Goal: Transaction & Acquisition: Book appointment/travel/reservation

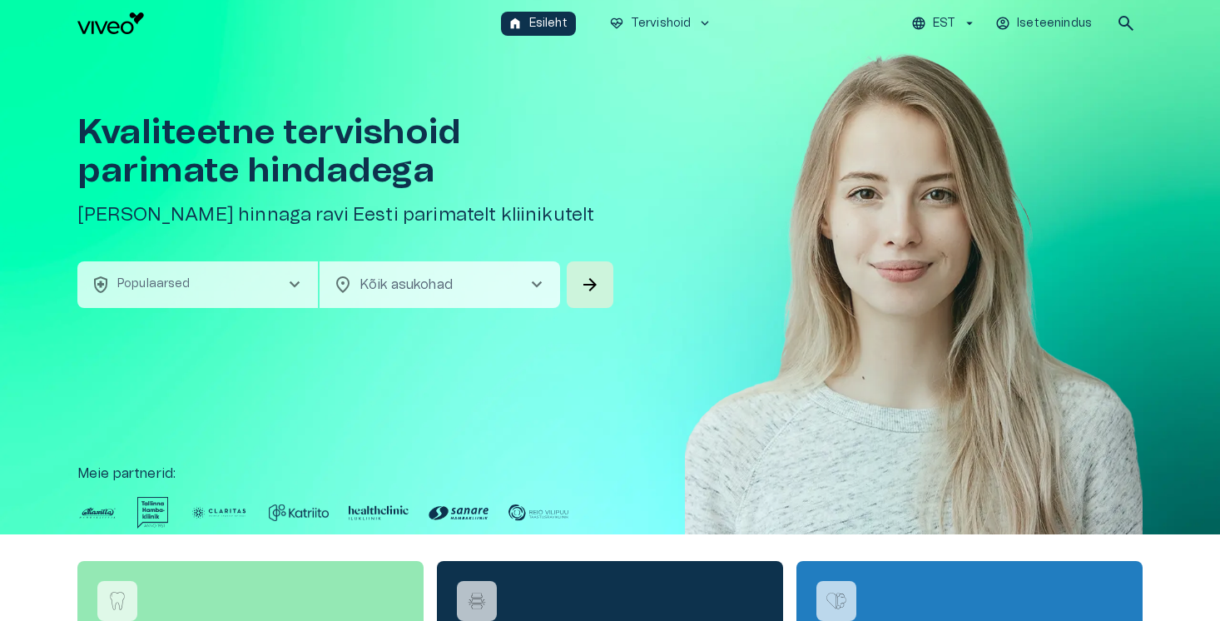
click at [286, 272] on button "health_and_safety Populaarsed chevron_right" at bounding box center [197, 284] width 240 height 47
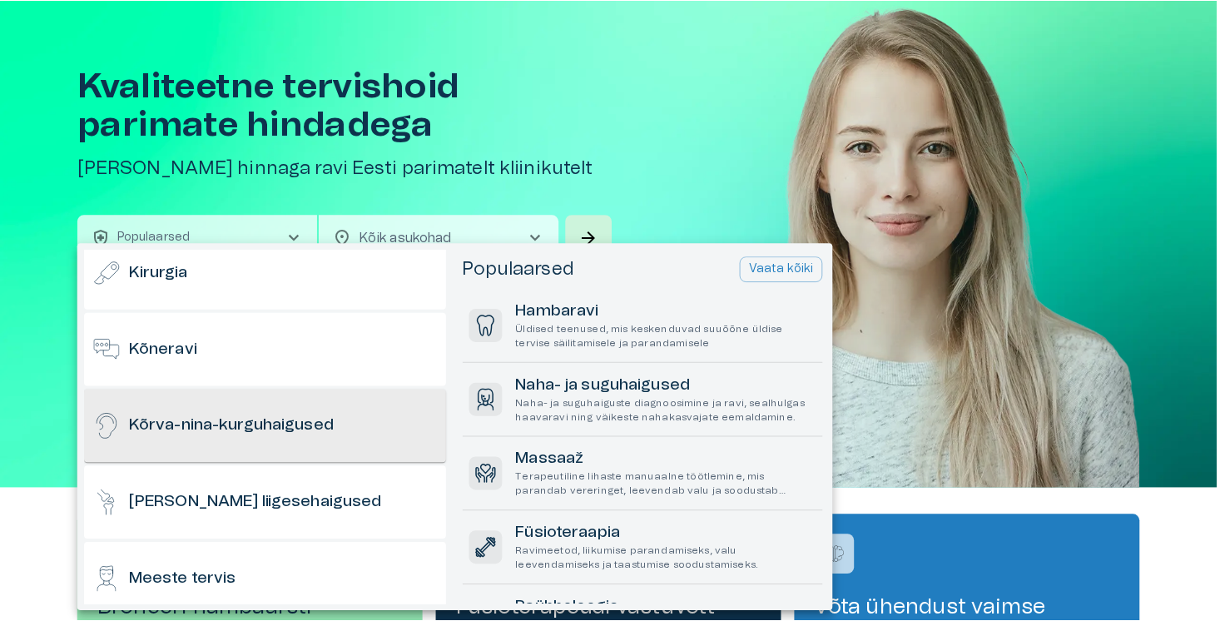
scroll to position [319, 0]
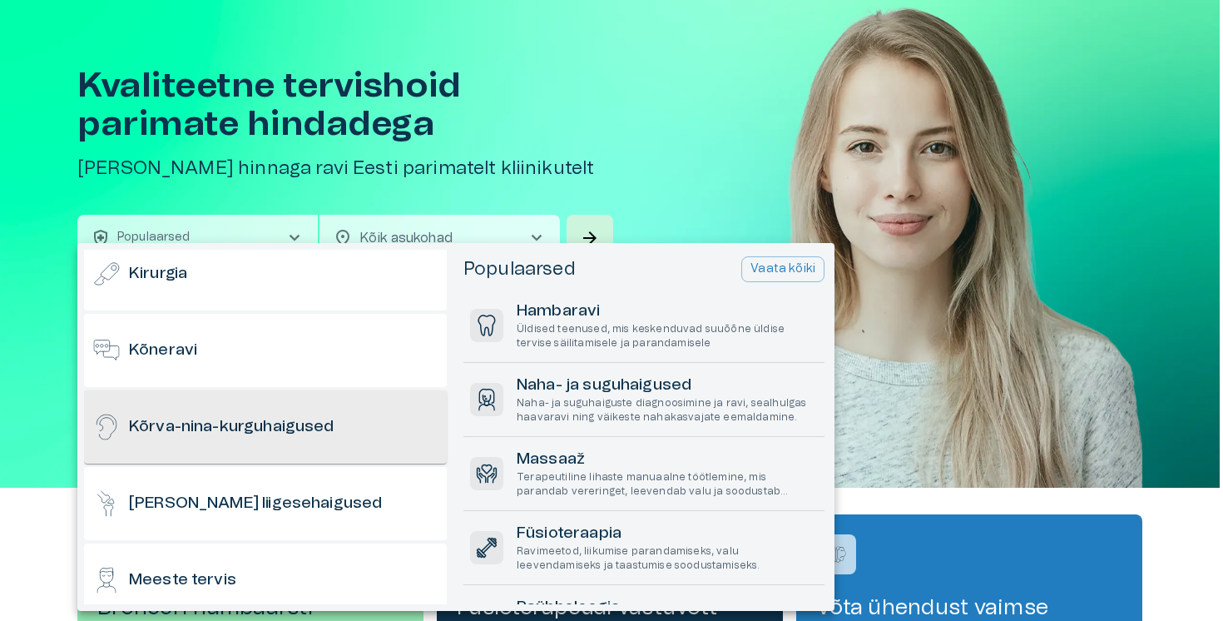
click at [254, 431] on h6 "Kõrva-nina-kurguhaigused" at bounding box center [231, 427] width 205 height 22
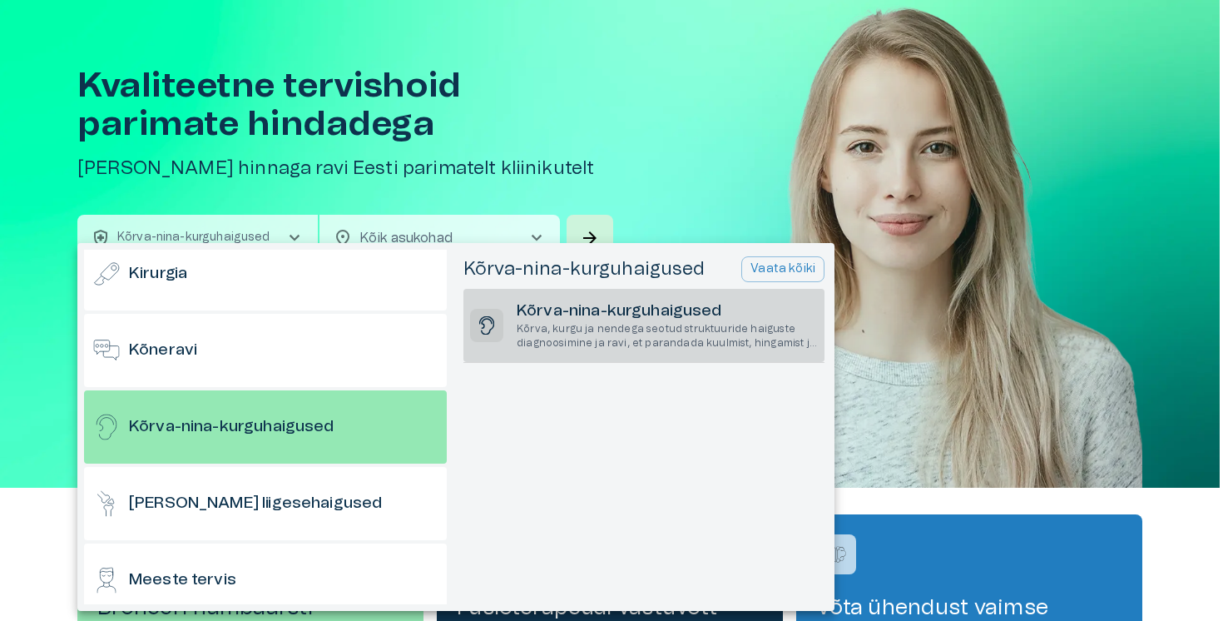
click at [539, 316] on h6 "Kõrva-nina-kurguhaigused" at bounding box center [667, 311] width 301 height 22
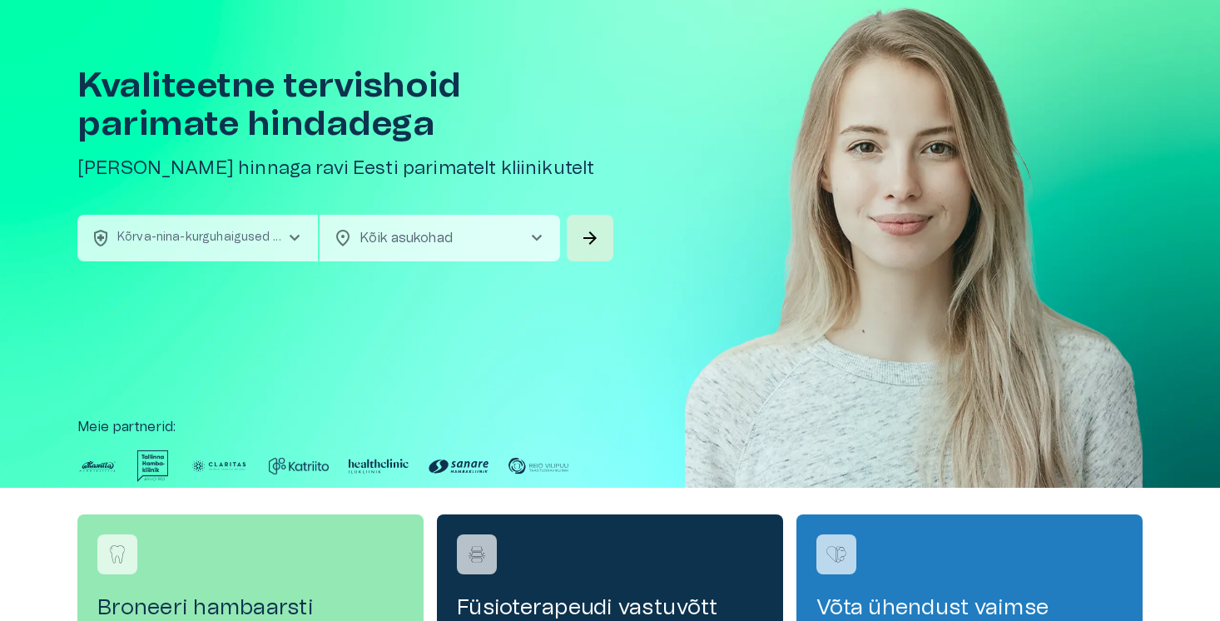
scroll to position [47, 0]
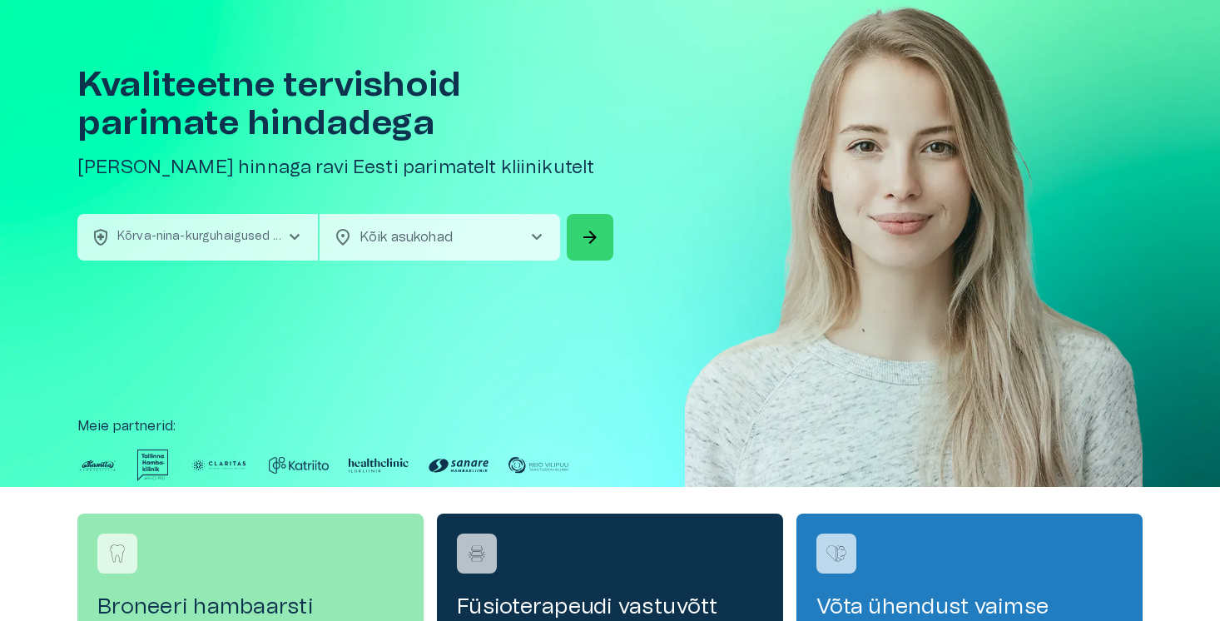
click at [582, 239] on span "arrow_forward" at bounding box center [590, 237] width 20 height 20
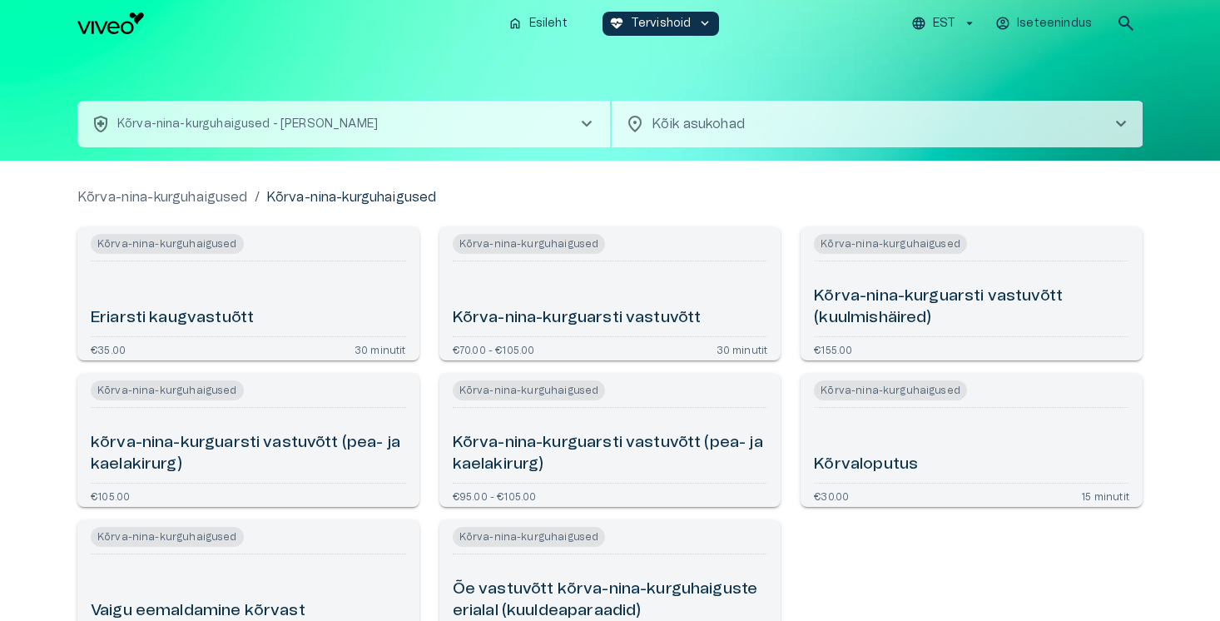
click at [557, 318] on h6 "Kõrva-nina-kurguarsti vastuvõtt" at bounding box center [577, 318] width 249 height 22
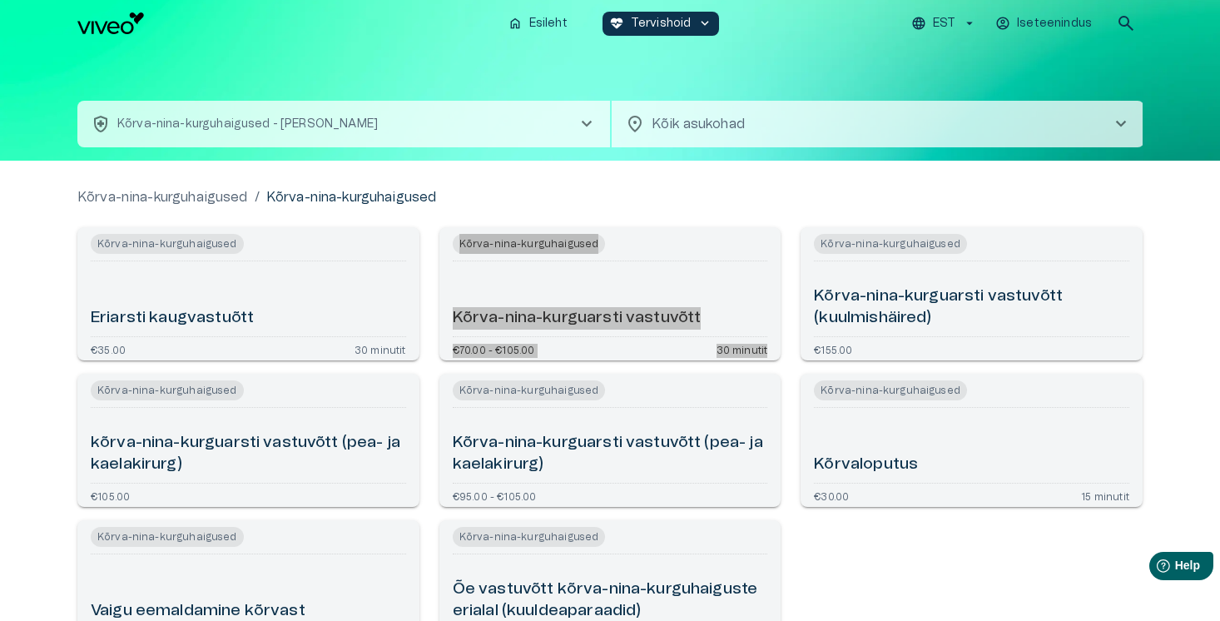
drag, startPoint x: 512, startPoint y: 322, endPoint x: 791, endPoint y: 30, distance: 404.2
click at [0, 0] on div "home Esileht ecg_heart Tervishoid keyboard_arrow_down EST Iseteenindus search h…" at bounding box center [610, 310] width 1220 height 621
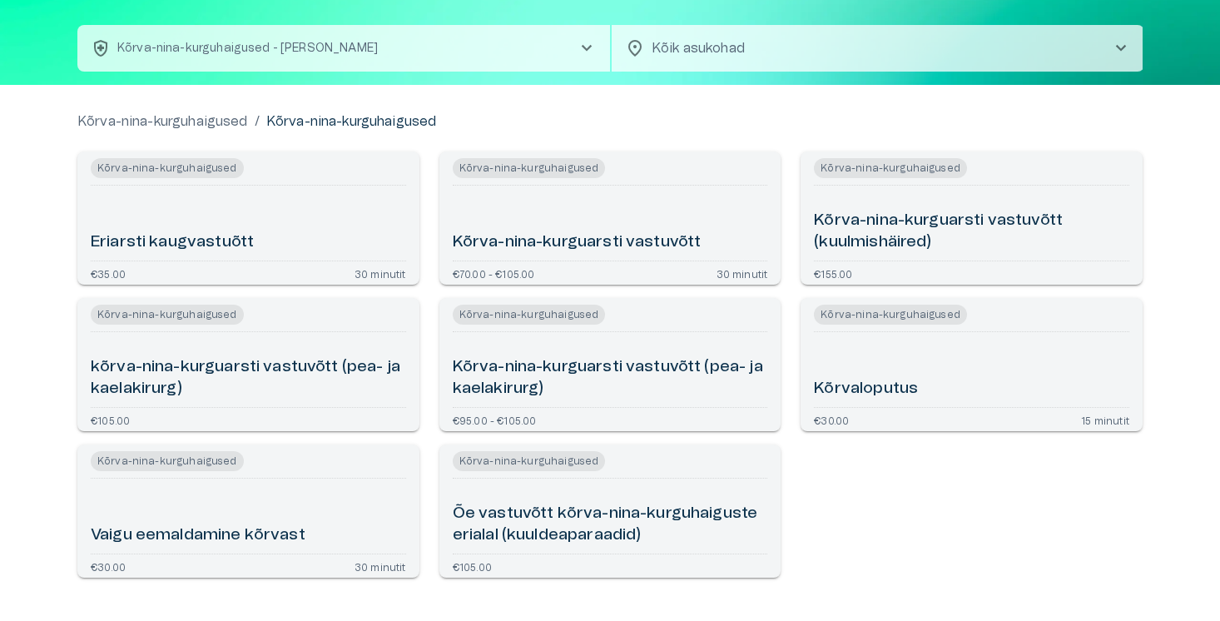
scroll to position [75, 0]
click at [546, 253] on h6 "Kõrva-nina-kurguarsti vastuvõtt" at bounding box center [577, 243] width 249 height 22
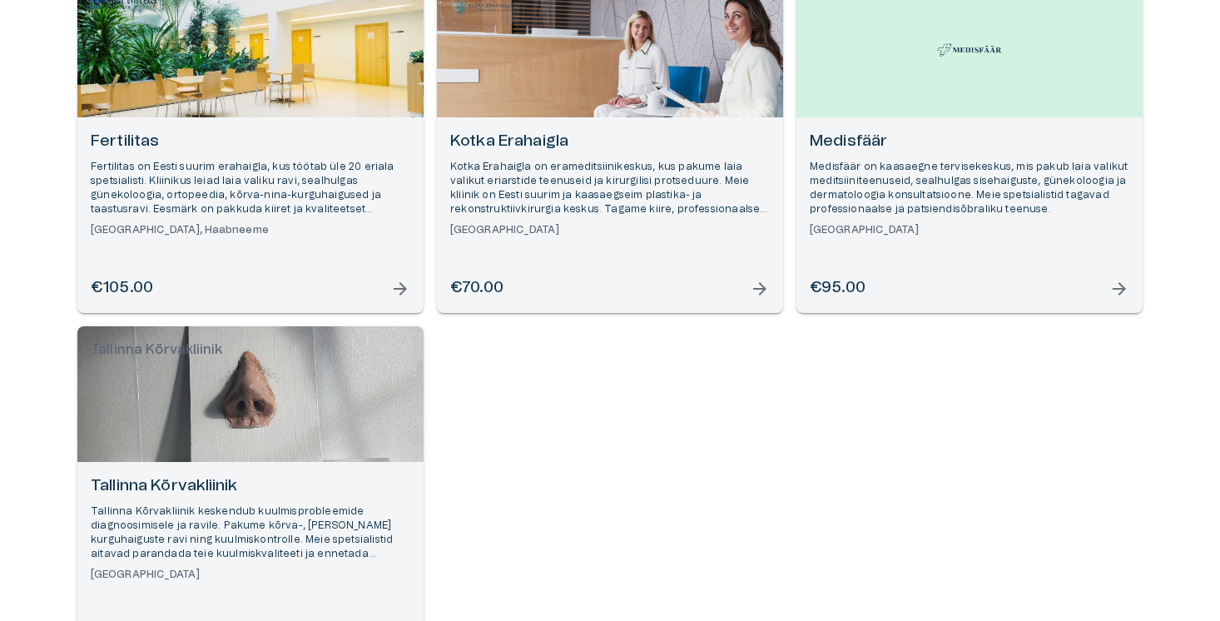
scroll to position [424, 0]
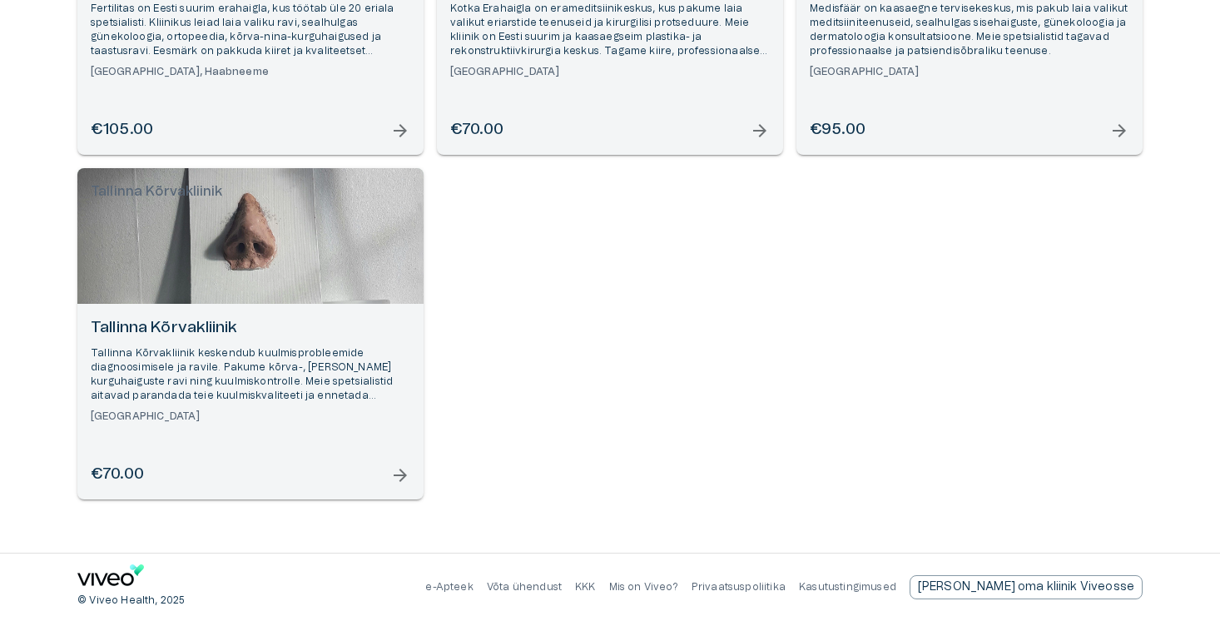
scroll to position [75, 0]
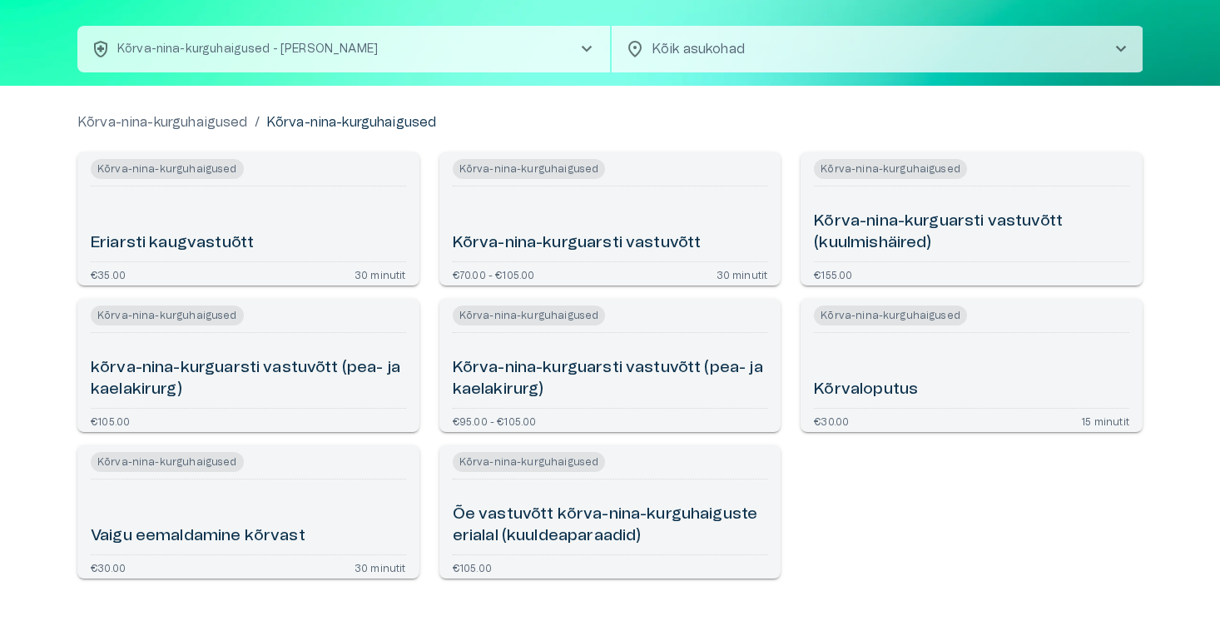
click at [532, 218] on div "Kõrva-nina-kurguarsti vastuvõtt" at bounding box center [610, 224] width 315 height 62
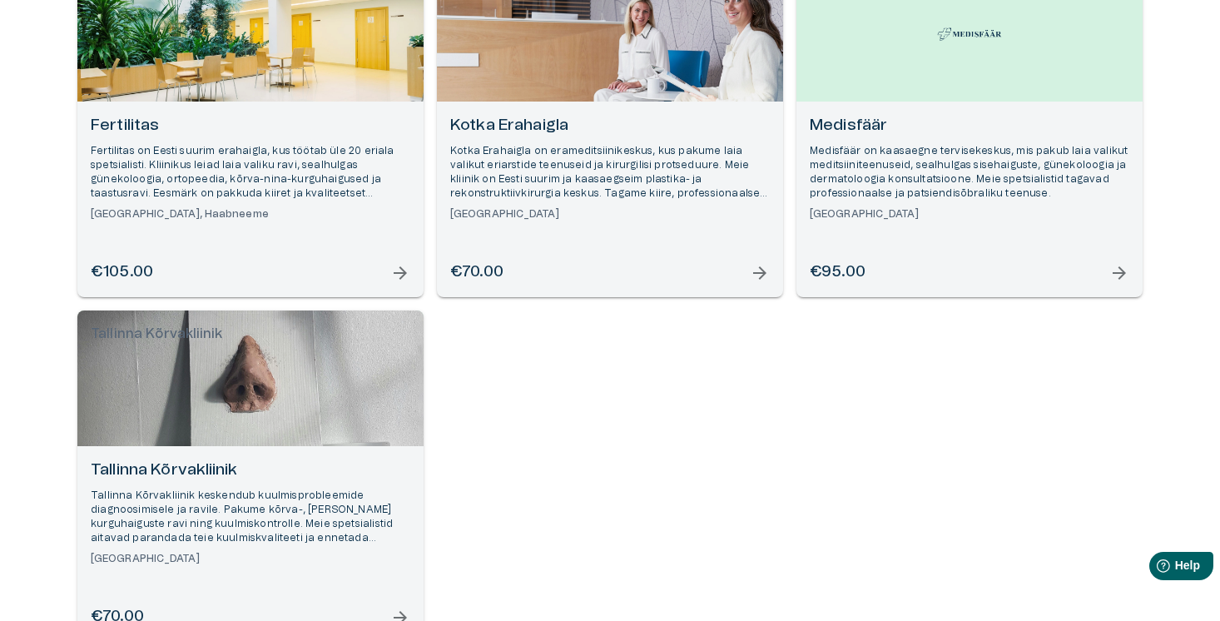
scroll to position [291, 0]
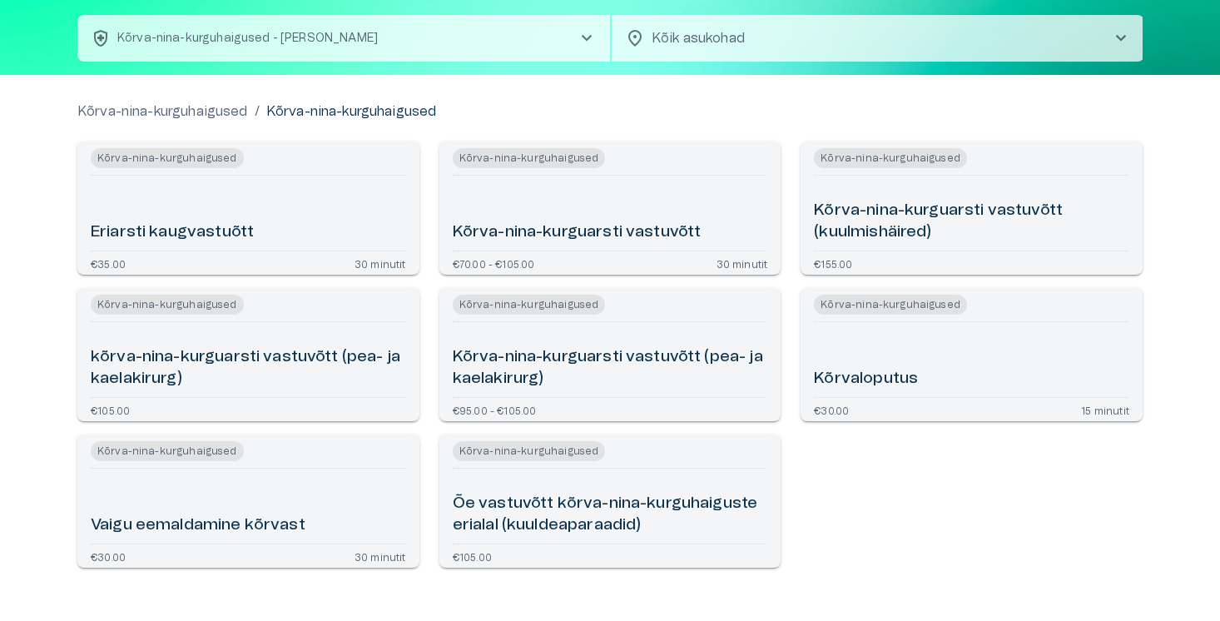
scroll to position [128, 0]
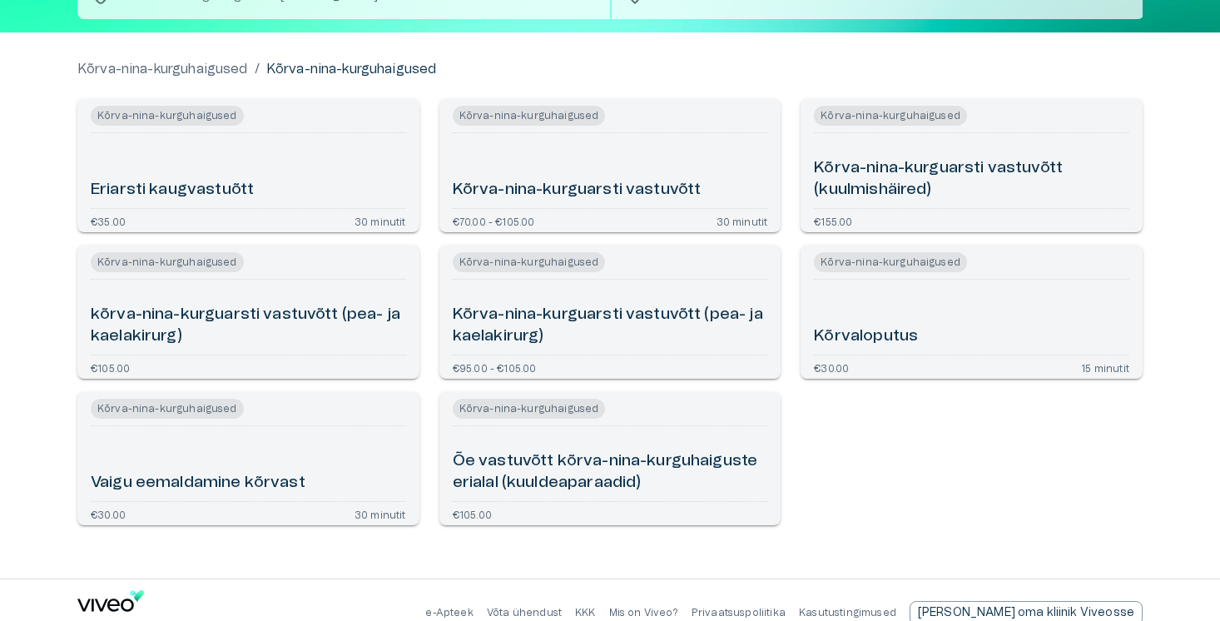
click at [576, 186] on h6 "Kõrva-nina-kurguarsti vastuvõtt" at bounding box center [577, 190] width 249 height 22
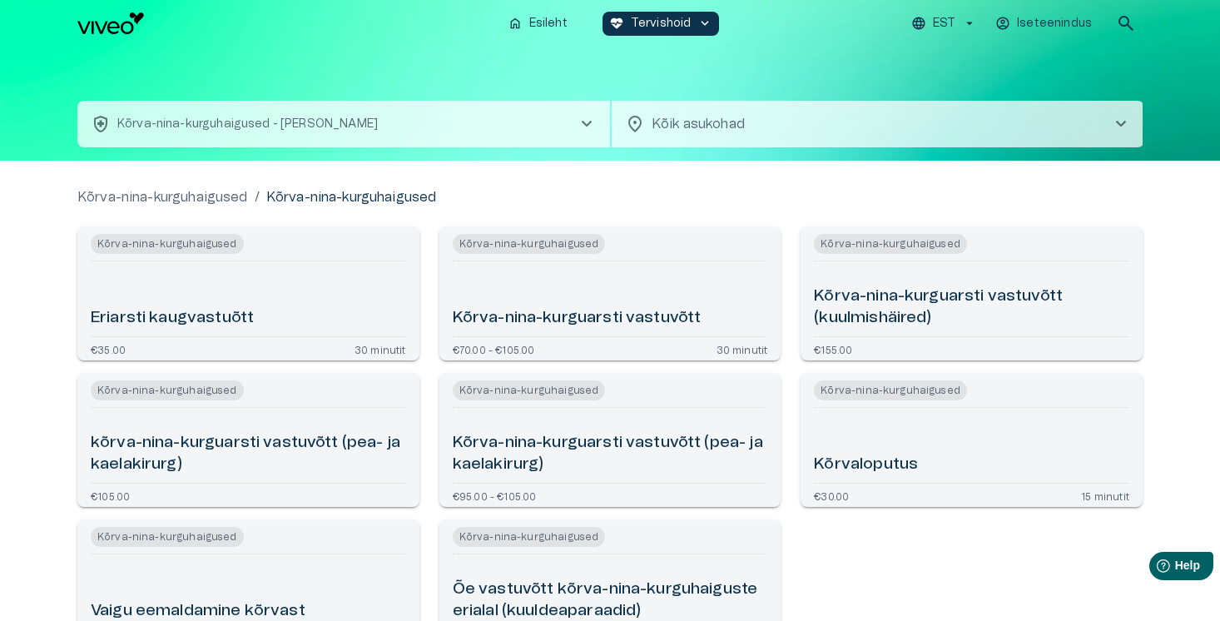
click at [950, 23] on p "EST" at bounding box center [944, 23] width 22 height 17
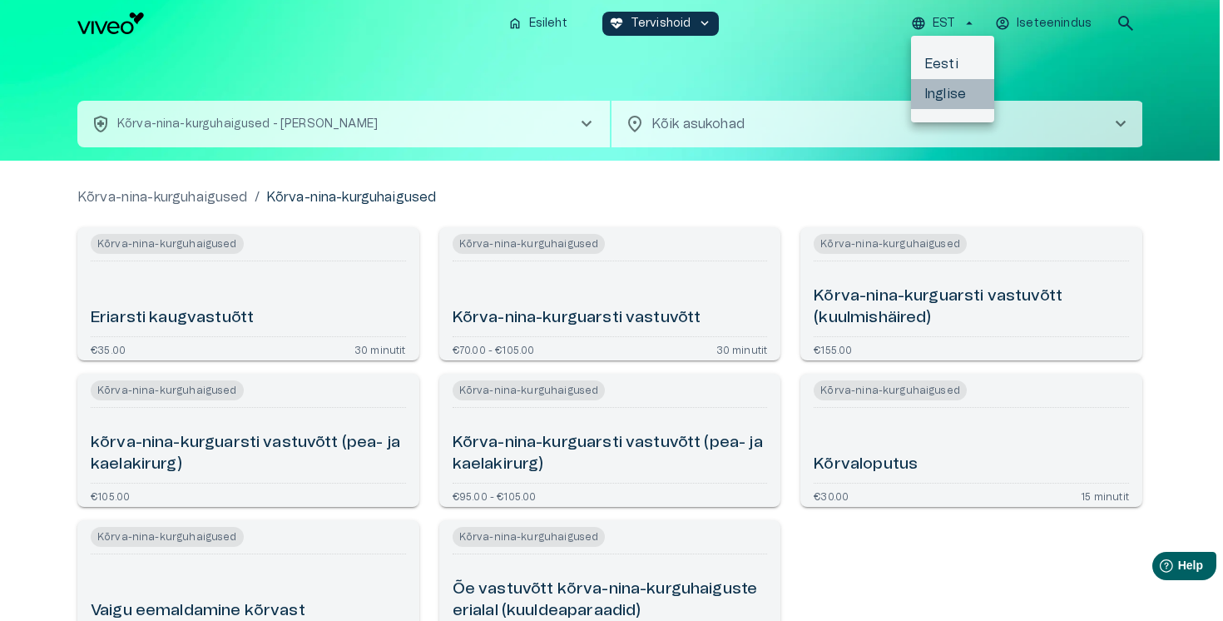
click at [951, 91] on li "Inglise" at bounding box center [952, 94] width 83 height 30
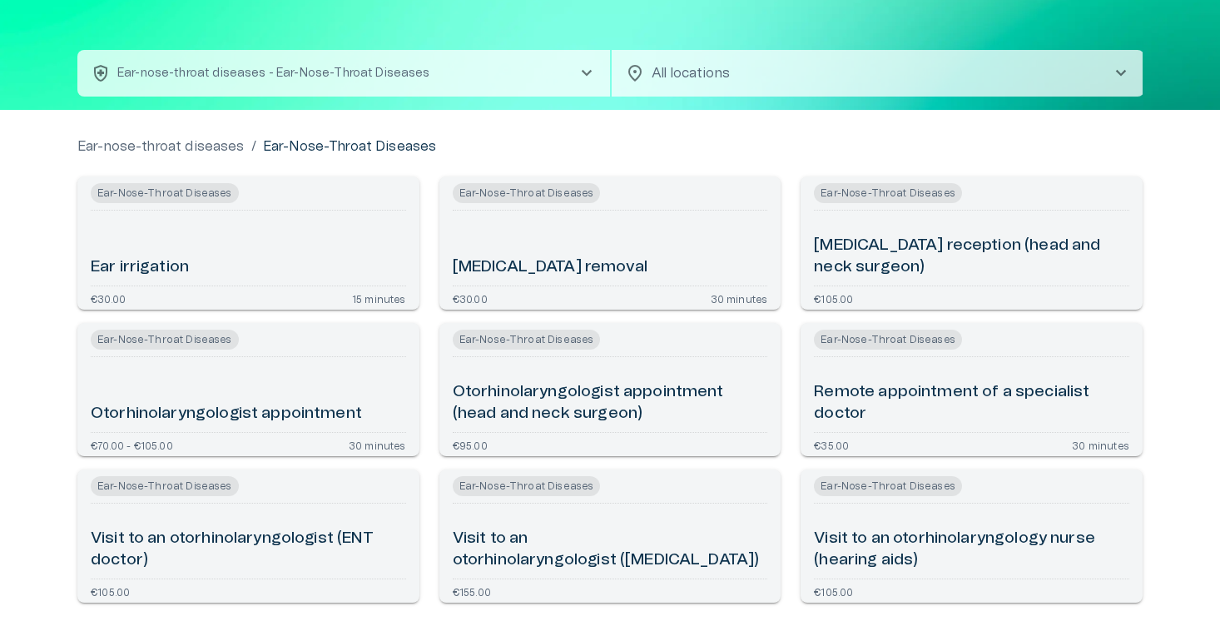
scroll to position [85, 0]
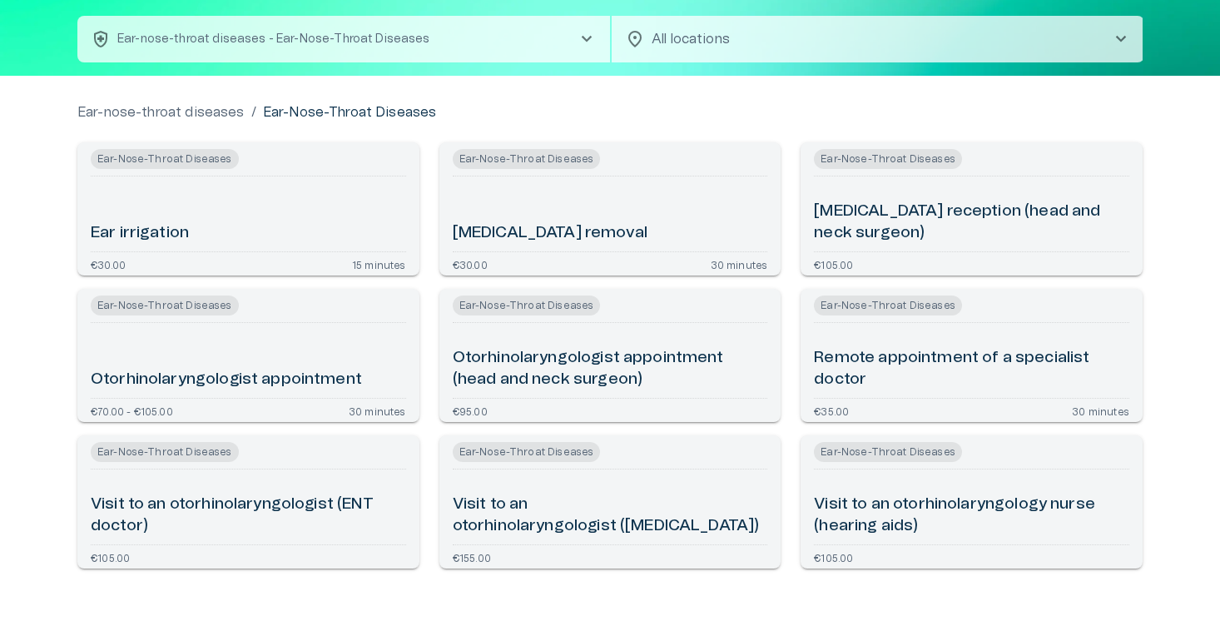
click at [316, 372] on h6 "Otorhinolaryngologist appointment" at bounding box center [226, 380] width 271 height 22
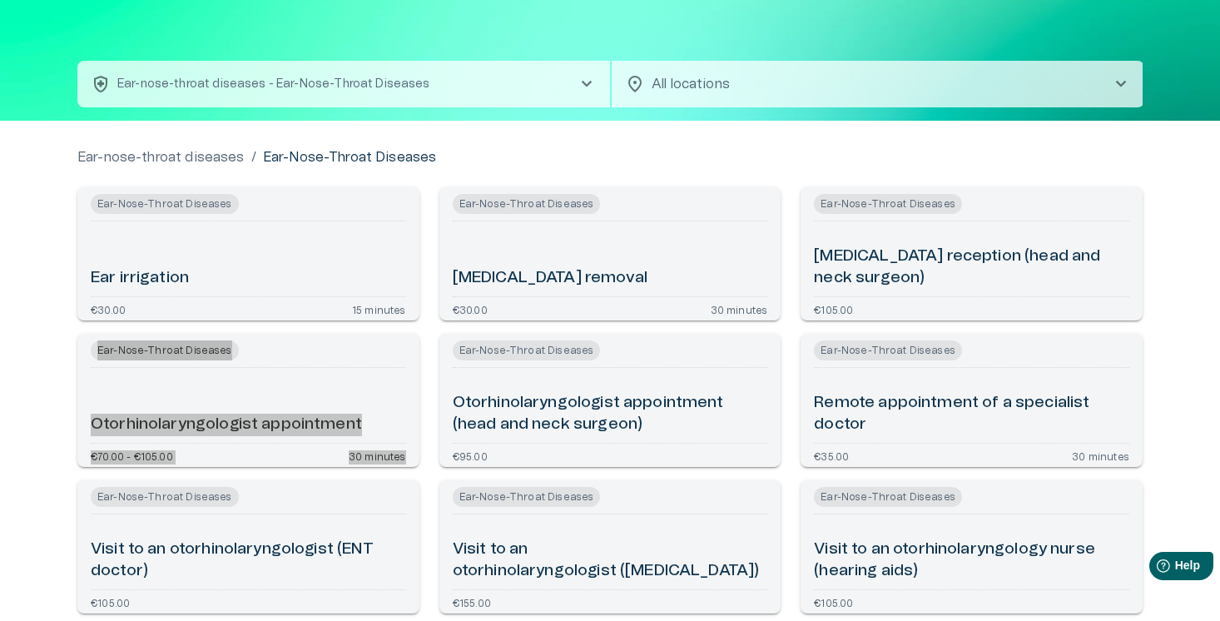
drag, startPoint x: 250, startPoint y: 426, endPoint x: 971, endPoint y: 0, distance: 837.6
click at [0, 0] on div "home Home ecg_heart Healthcare keyboard_arrow_down ENG Self service search heal…" at bounding box center [610, 270] width 1220 height 621
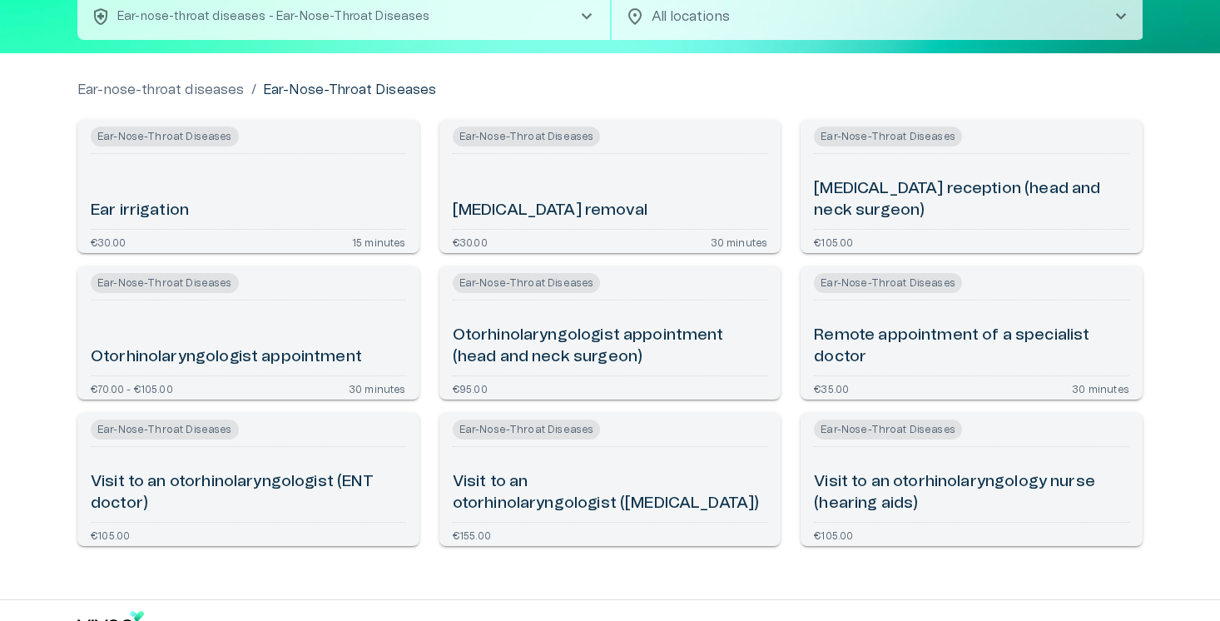
scroll to position [148, 0]
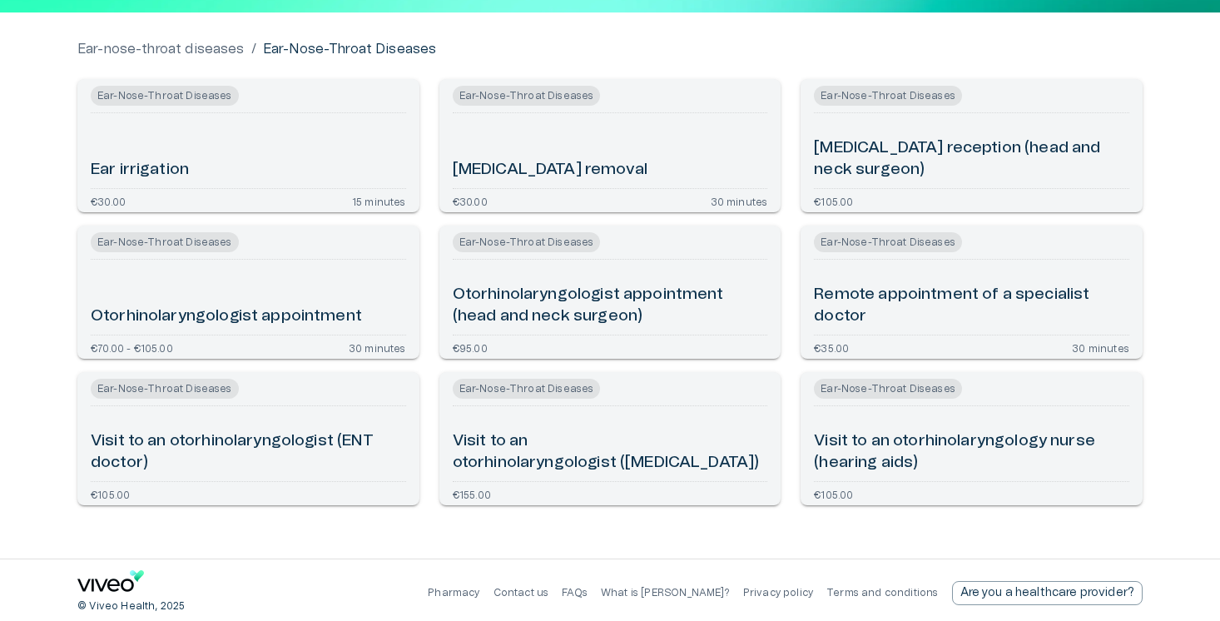
click at [248, 422] on div "Visit to an otorhinolaryngologist (ENT doctor)" at bounding box center [248, 444] width 315 height 62
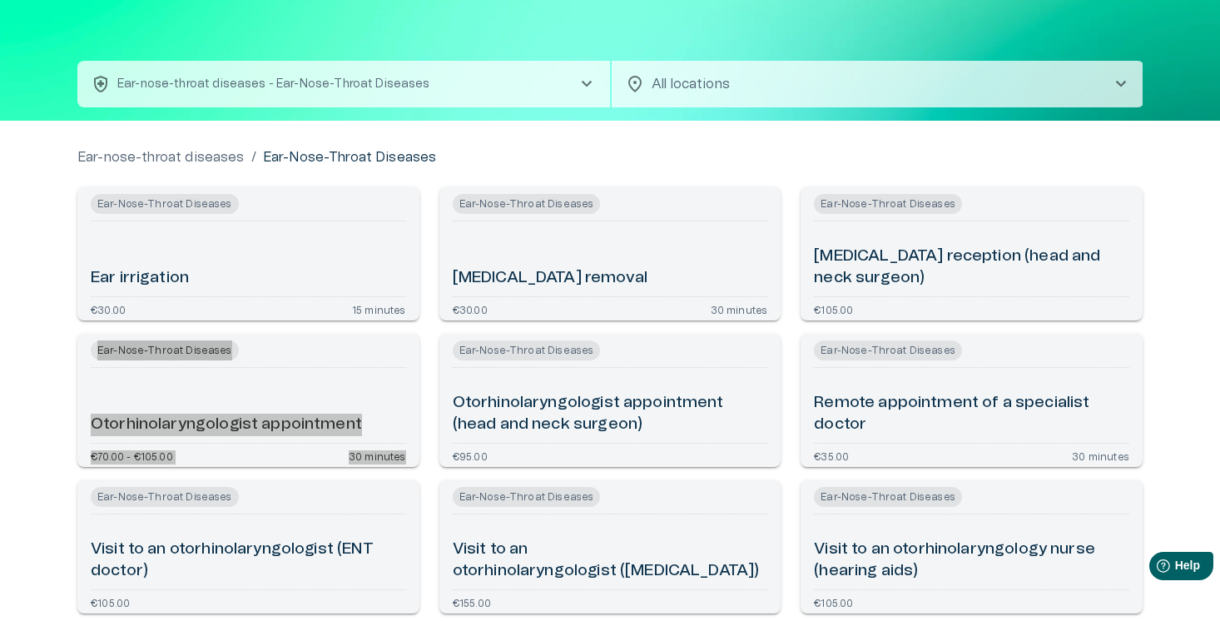
drag, startPoint x: 277, startPoint y: 430, endPoint x: 416, endPoint y: 31, distance: 422.8
click at [0, 0] on div "home Home ecg_heart Healthcare keyboard_arrow_down ENG Self service search heal…" at bounding box center [610, 270] width 1220 height 621
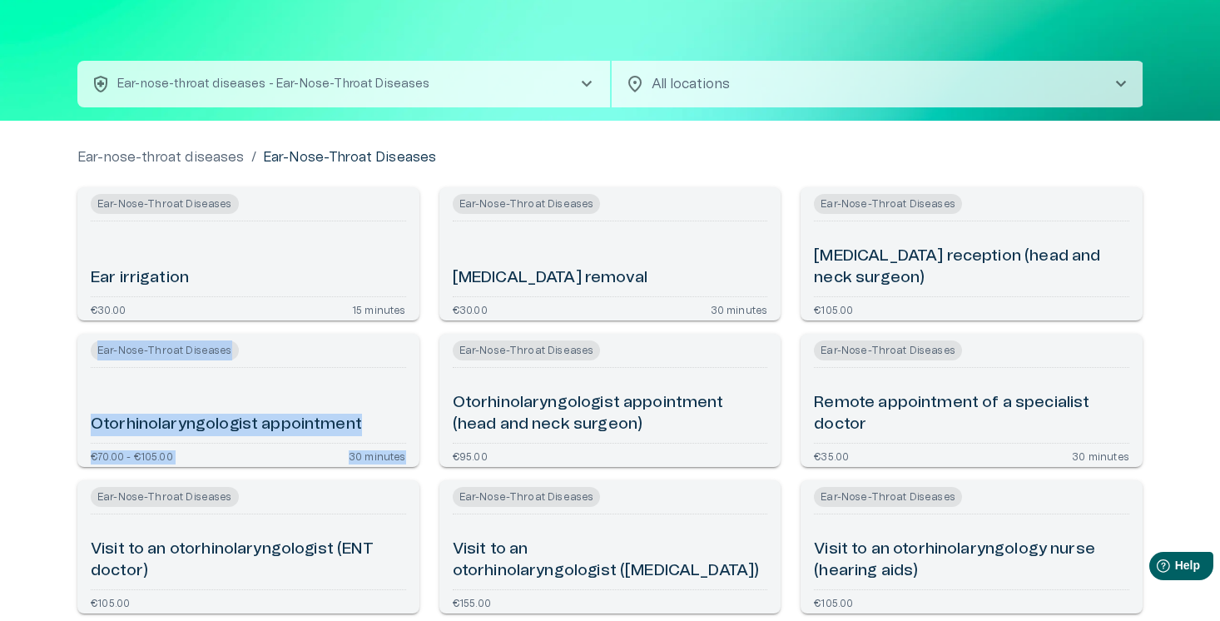
scroll to position [112, 0]
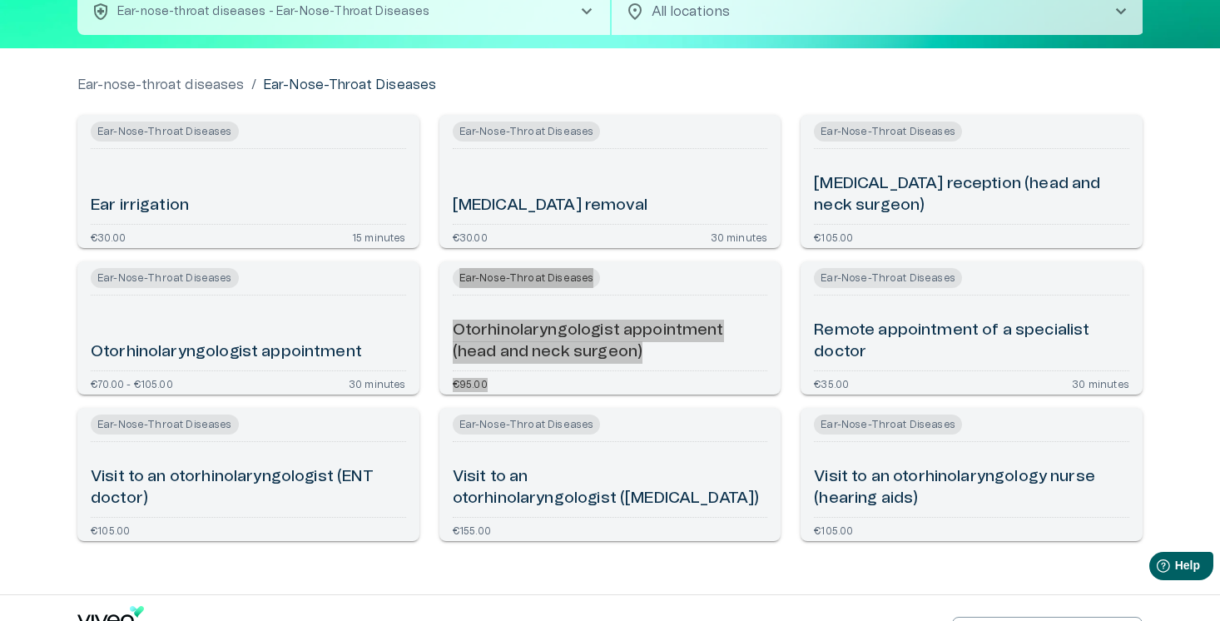
drag, startPoint x: 537, startPoint y: 337, endPoint x: 789, endPoint y: 1, distance: 419.6
click at [0, 0] on div "home Home ecg_heart Healthcare keyboard_arrow_down ENG Self service search heal…" at bounding box center [610, 198] width 1220 height 621
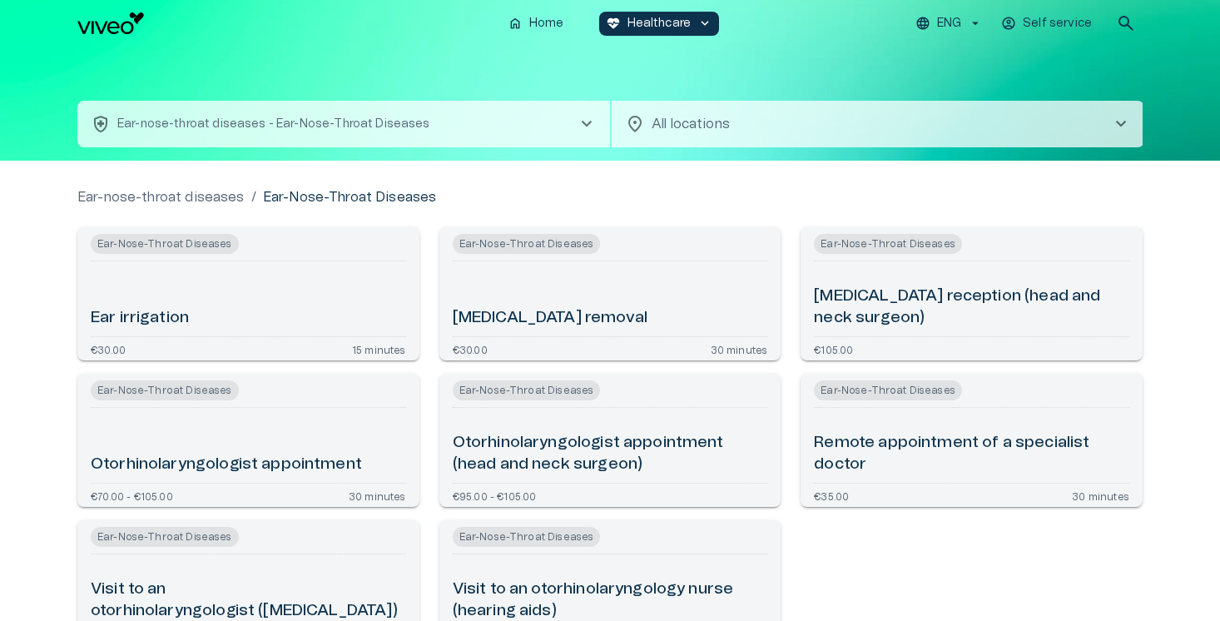
scroll to position [76, 0]
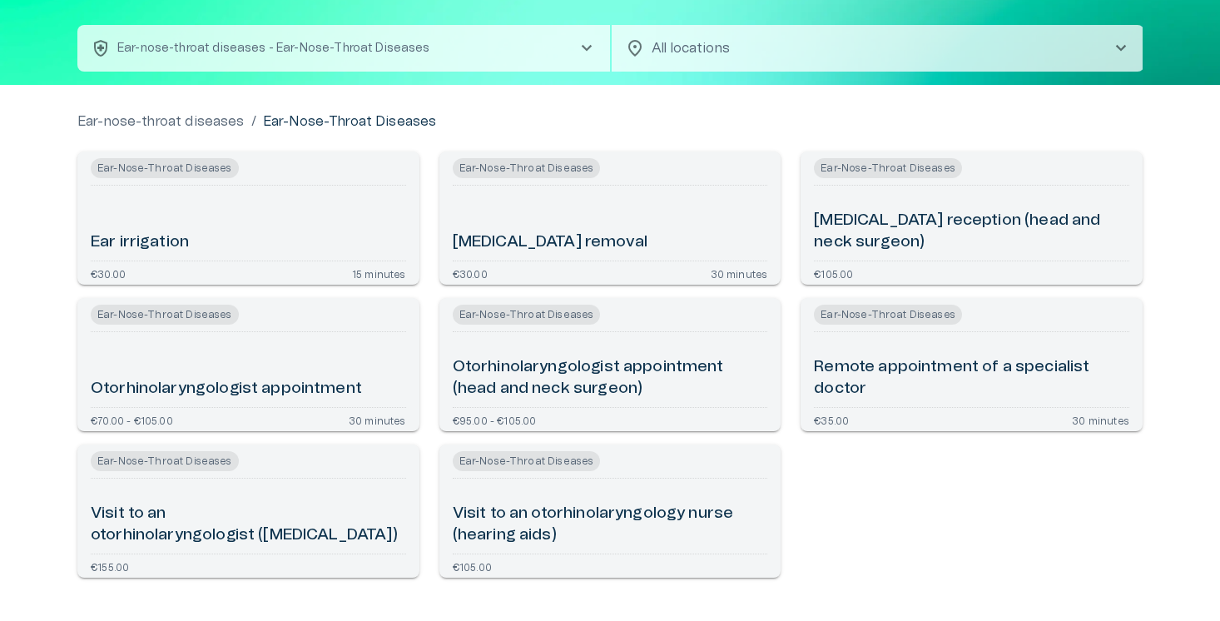
click at [237, 357] on div "Otorhinolaryngologist appointment" at bounding box center [248, 370] width 315 height 62
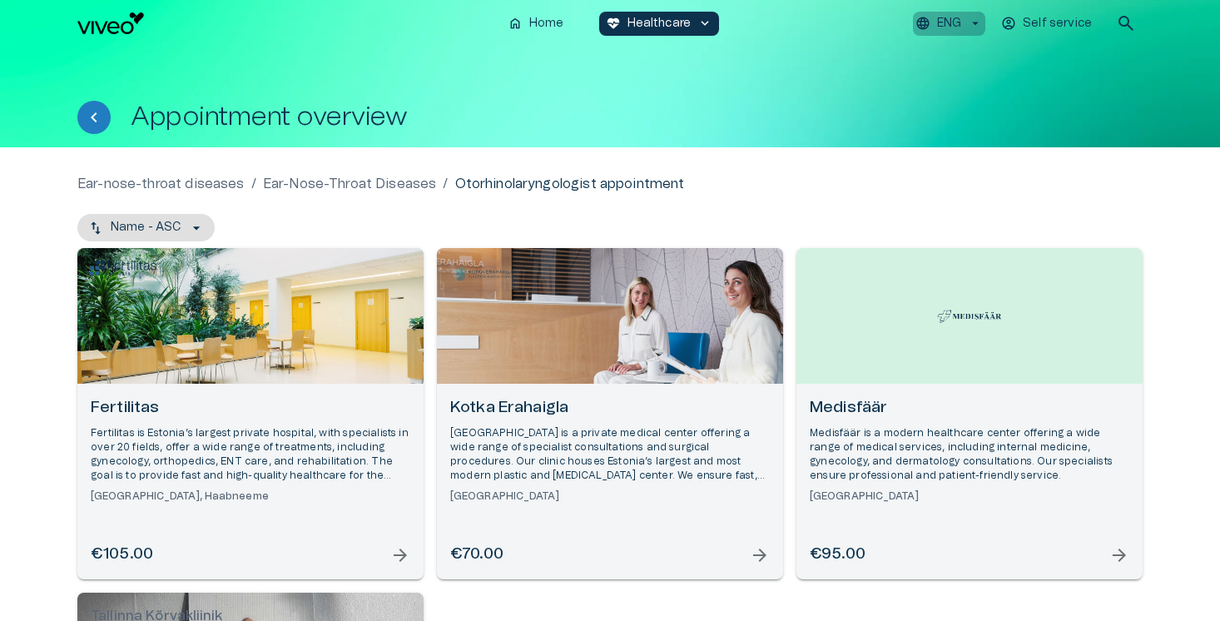
click at [964, 22] on button "ENG" at bounding box center [949, 24] width 72 height 24
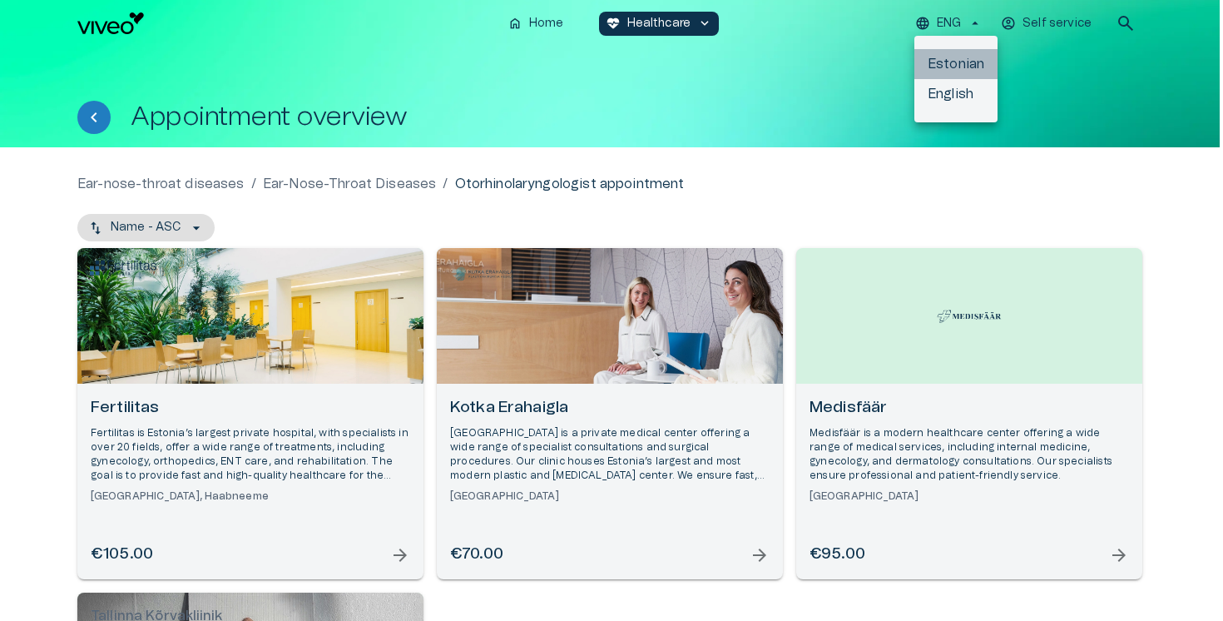
click at [959, 57] on li "Estonian" at bounding box center [955, 64] width 83 height 30
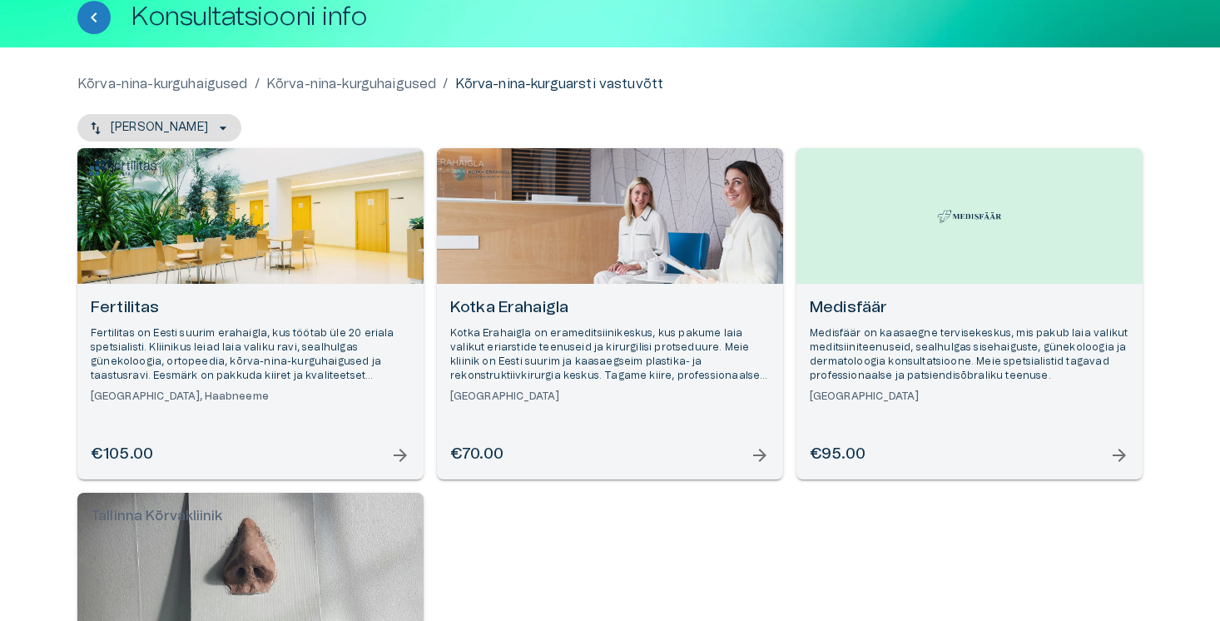
scroll to position [195, 0]
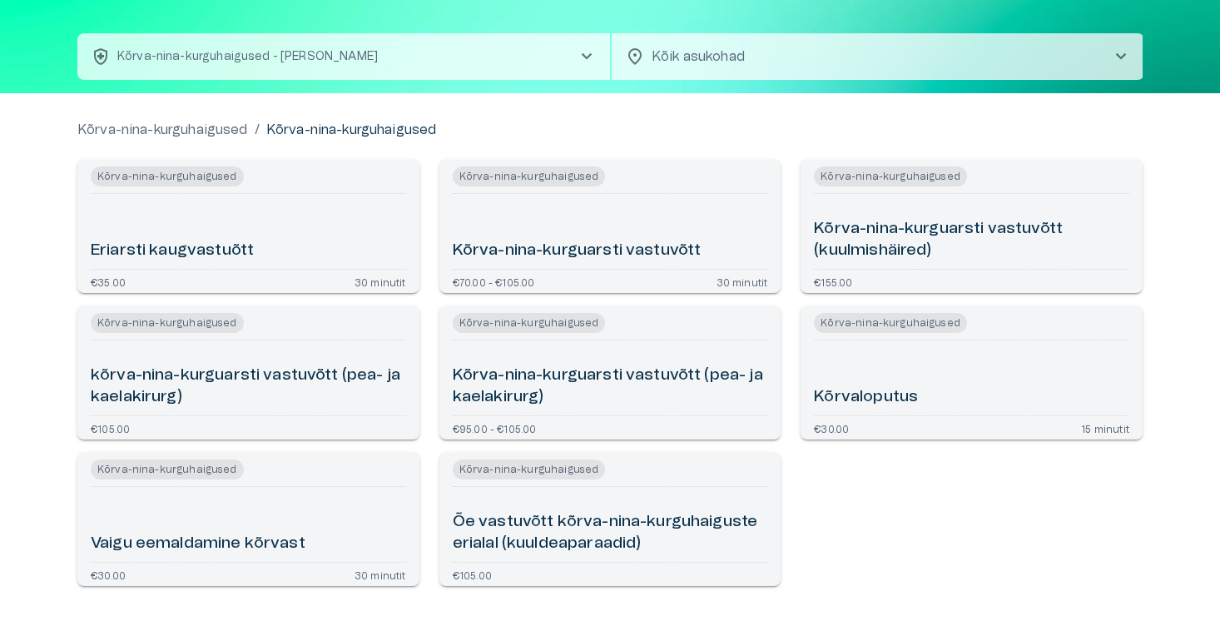
scroll to position [108, 0]
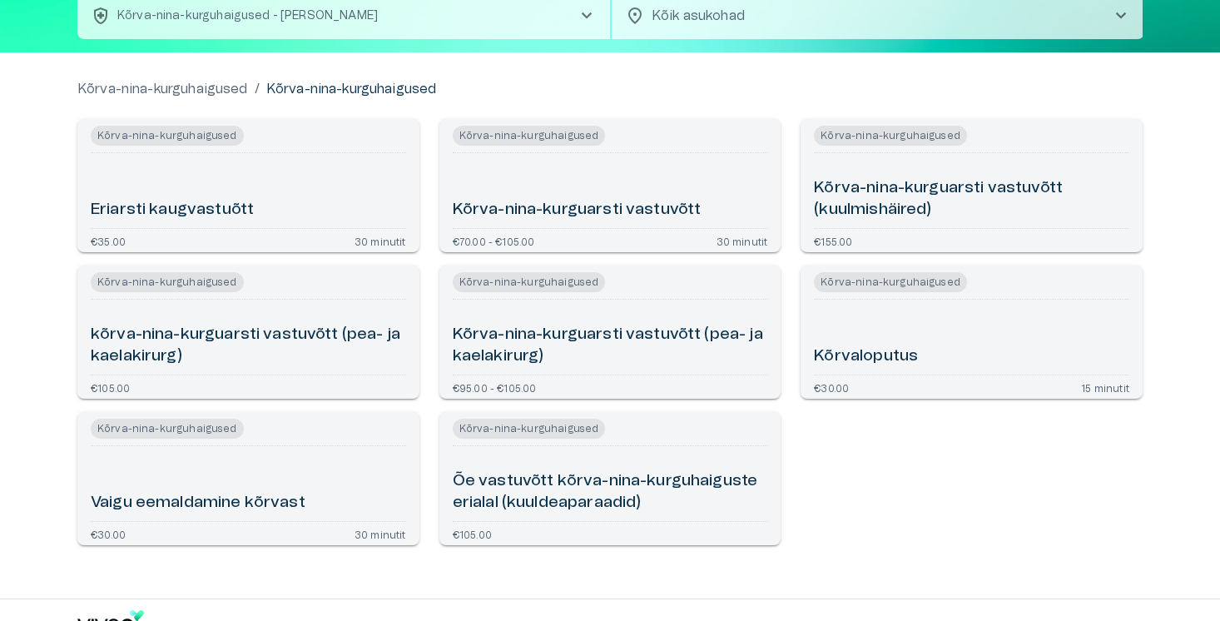
click at [788, 194] on div "Kõrva-nina-kurguhaigused Kõrva-nina-kurguarsti vastuvõtt (kuulmishäired) €155.00" at bounding box center [961, 179] width 362 height 146
click at [820, 188] on h6 "Kõrva-nina-kurguarsti vastuvõtt (kuulmishäired)" at bounding box center [971, 199] width 315 height 44
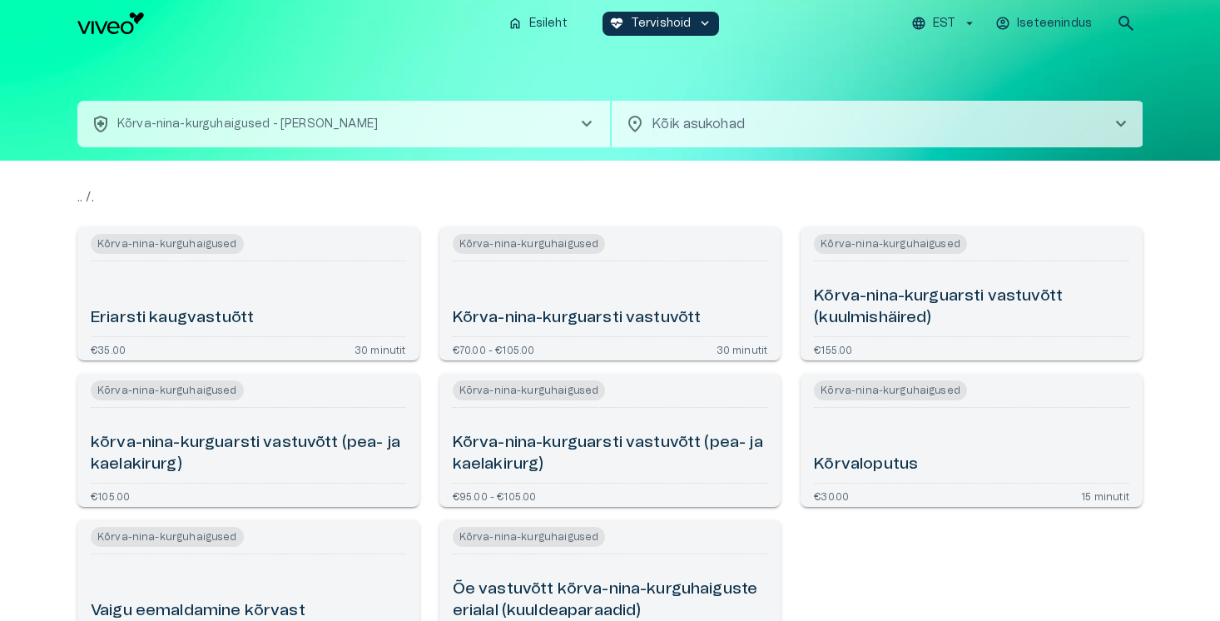
scroll to position [40, 0]
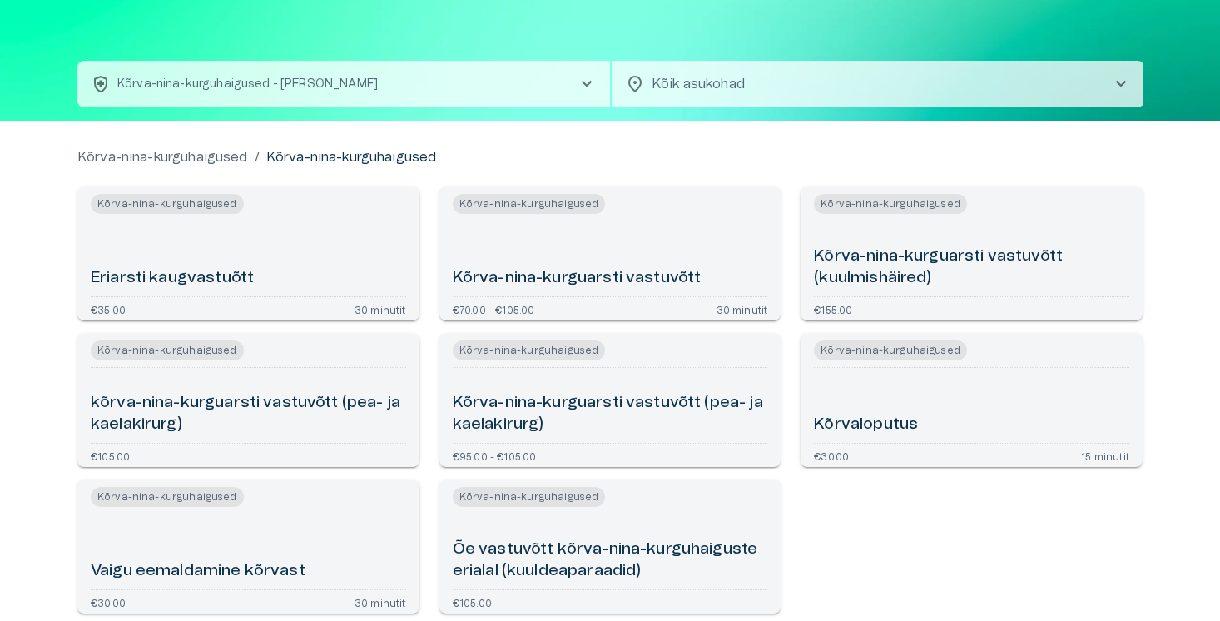
click at [621, 223] on div "Kõrva-nina-kurguhaigused Kõrva-nina-kurguarsti vastuvõtt €70.00 - €105.00 30 mi…" at bounding box center [610, 253] width 342 height 133
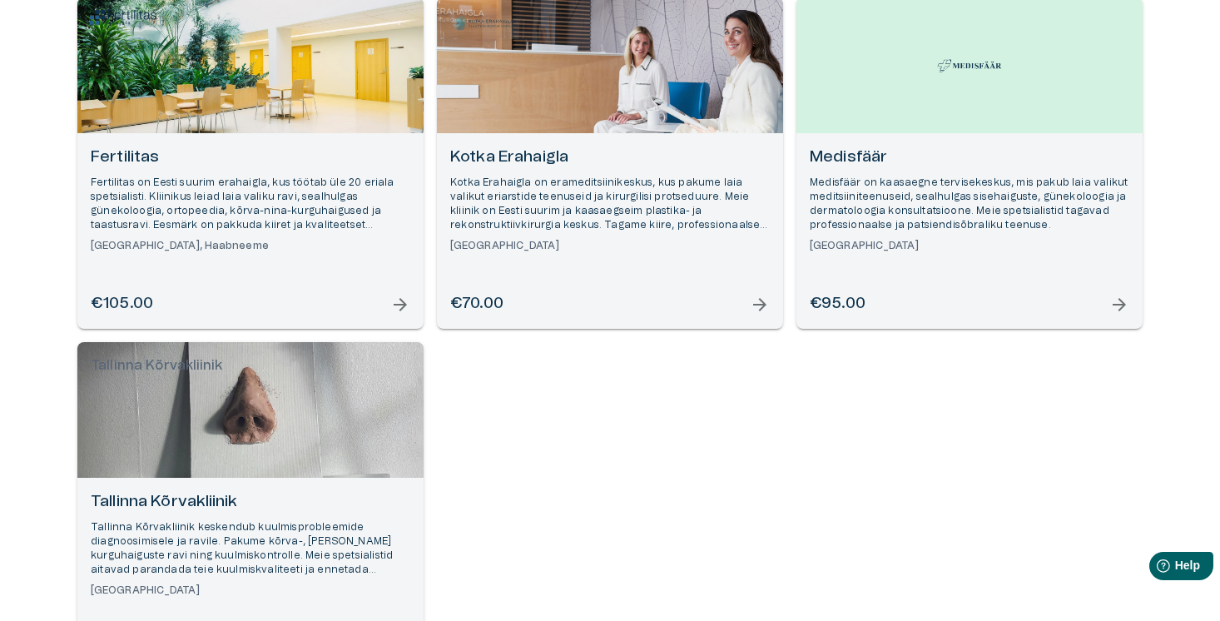
scroll to position [40, 0]
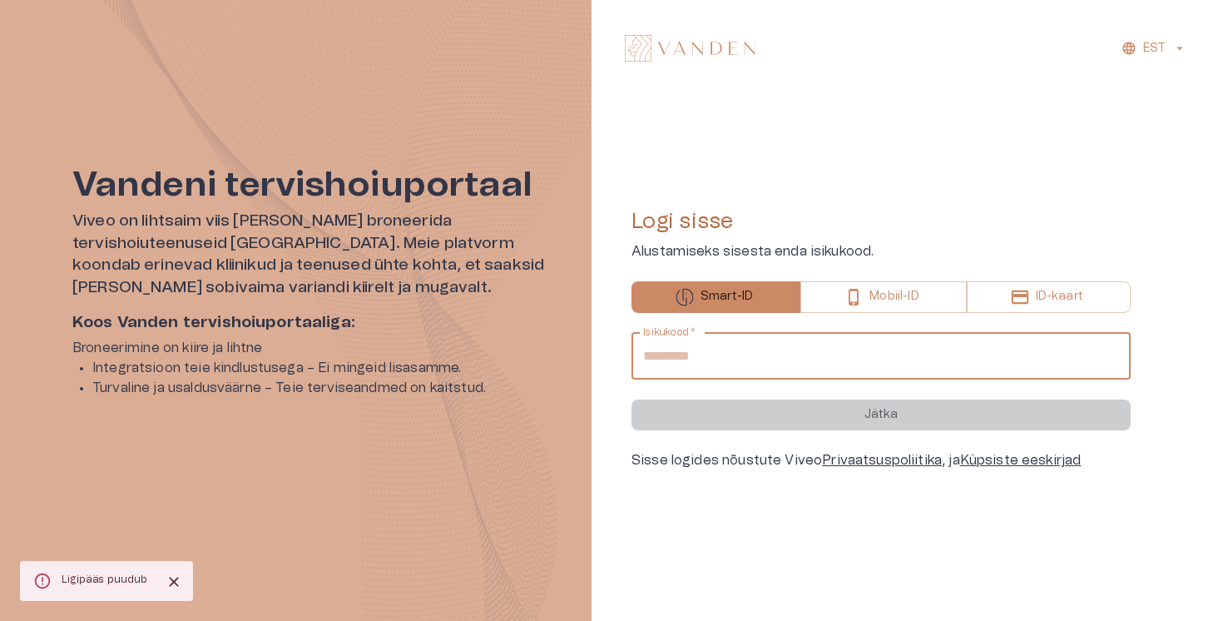
click at [723, 350] on input "Isikukood   *" at bounding box center [880, 356] width 499 height 47
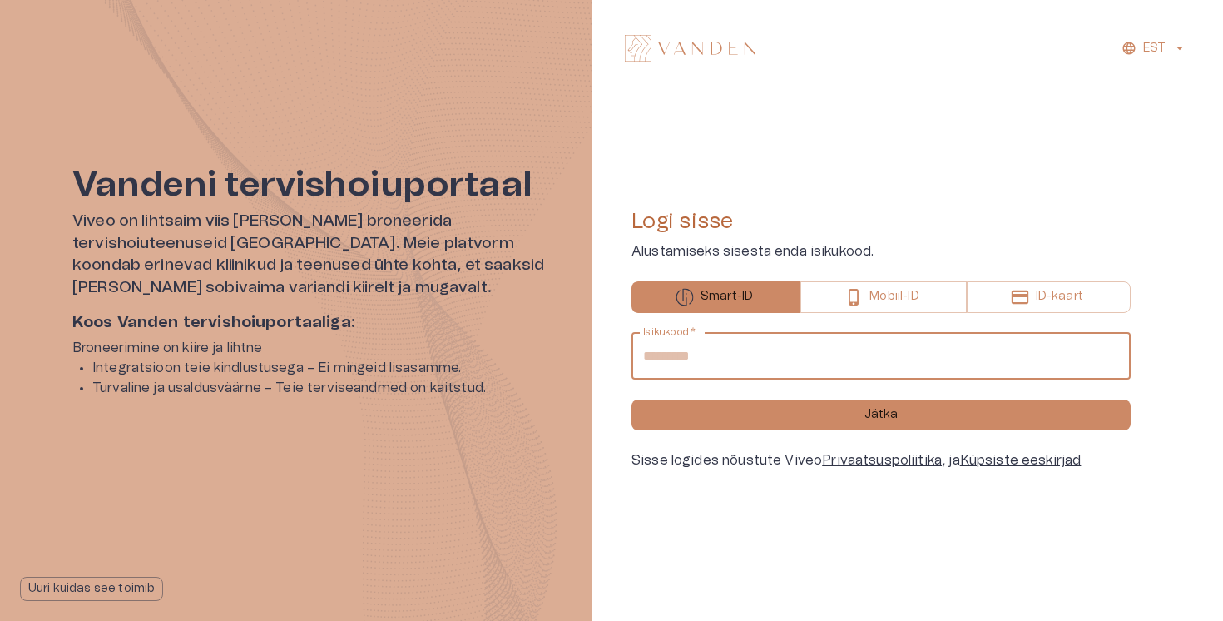
type input "**********"
click at [631, 399] on button "Jätka" at bounding box center [880, 414] width 499 height 31
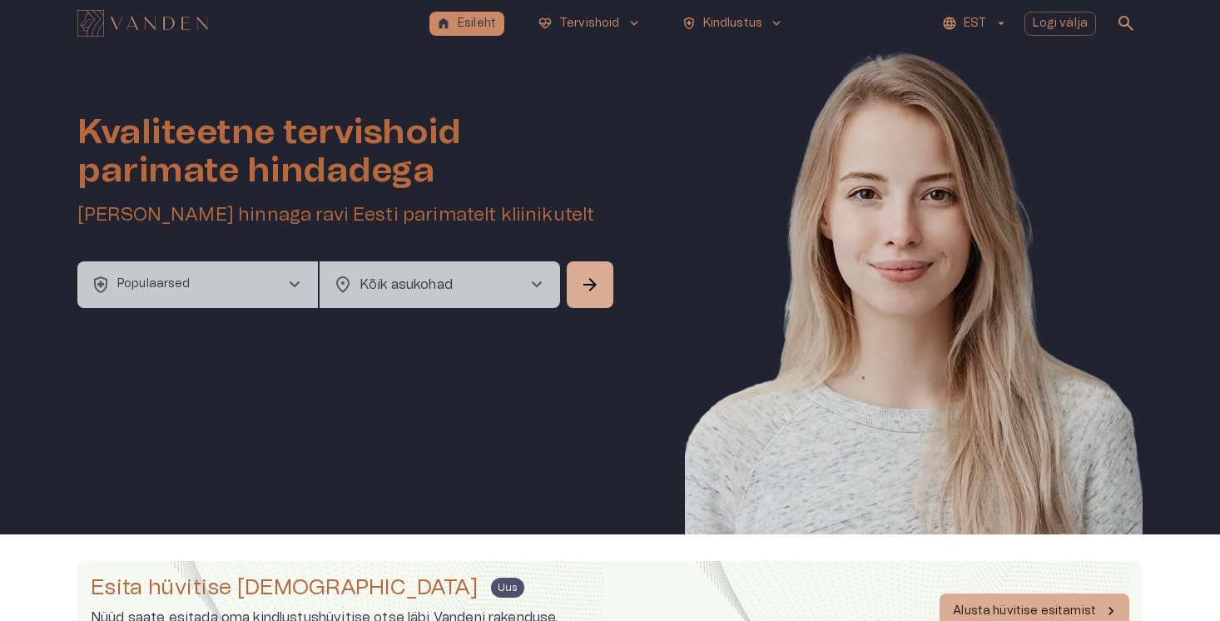
click at [231, 282] on button "health_and_safety Populaarsed chevron_right" at bounding box center [197, 284] width 240 height 47
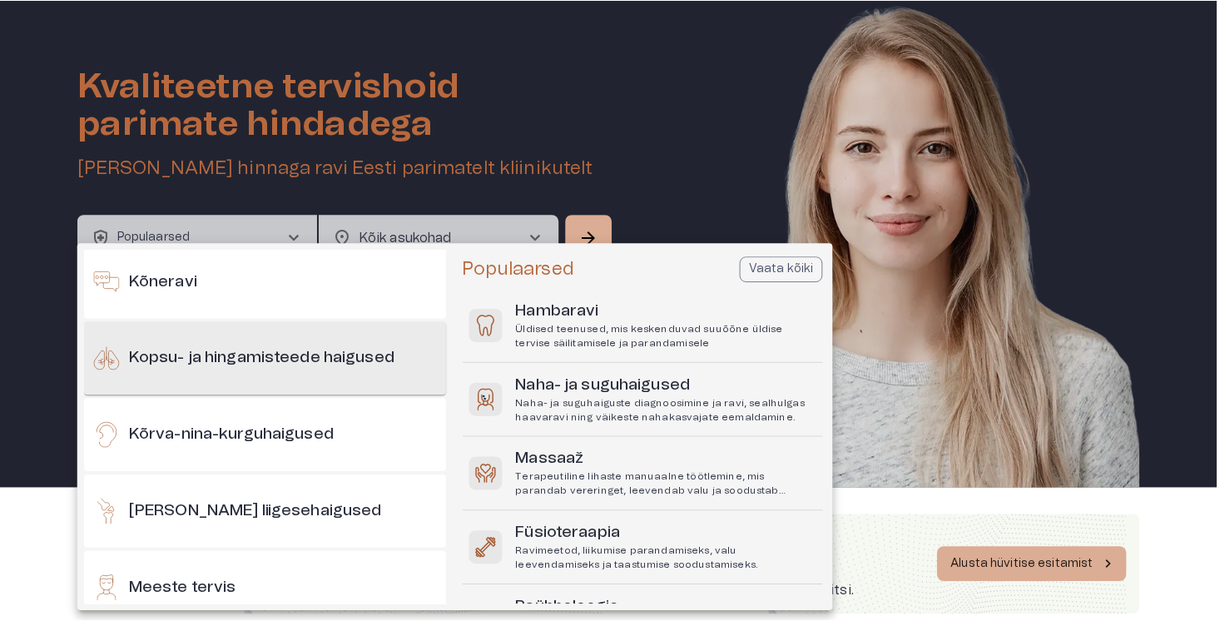
scroll to position [394, 0]
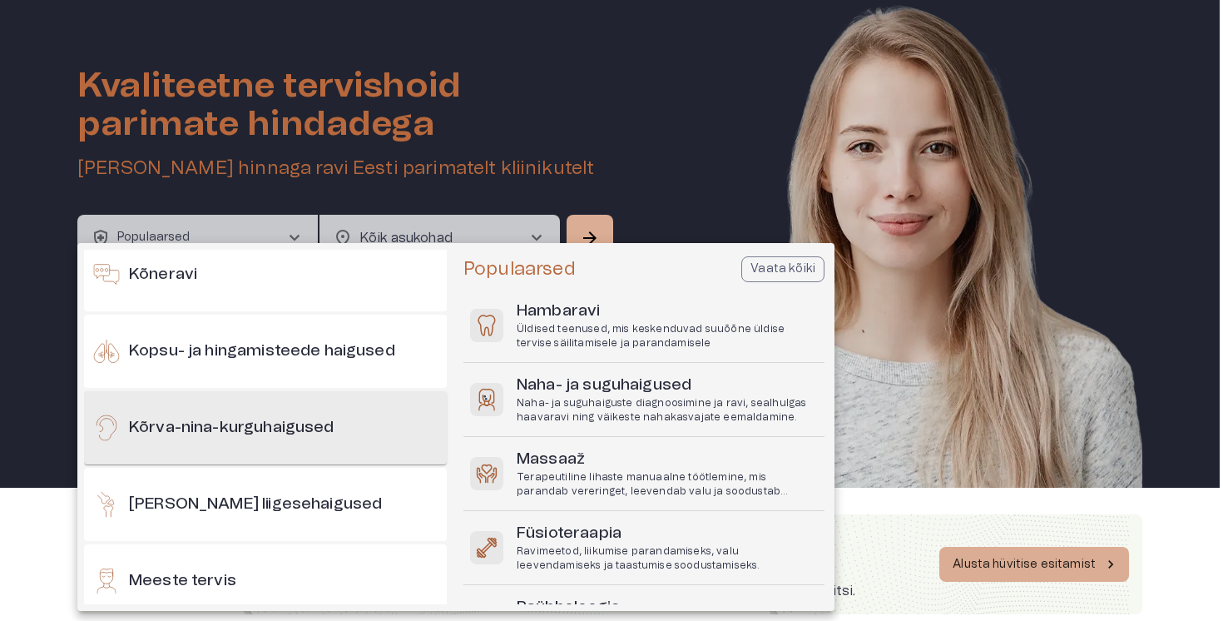
click at [206, 435] on h6 "Kõrva-nina-kurguhaigused" at bounding box center [231, 428] width 205 height 22
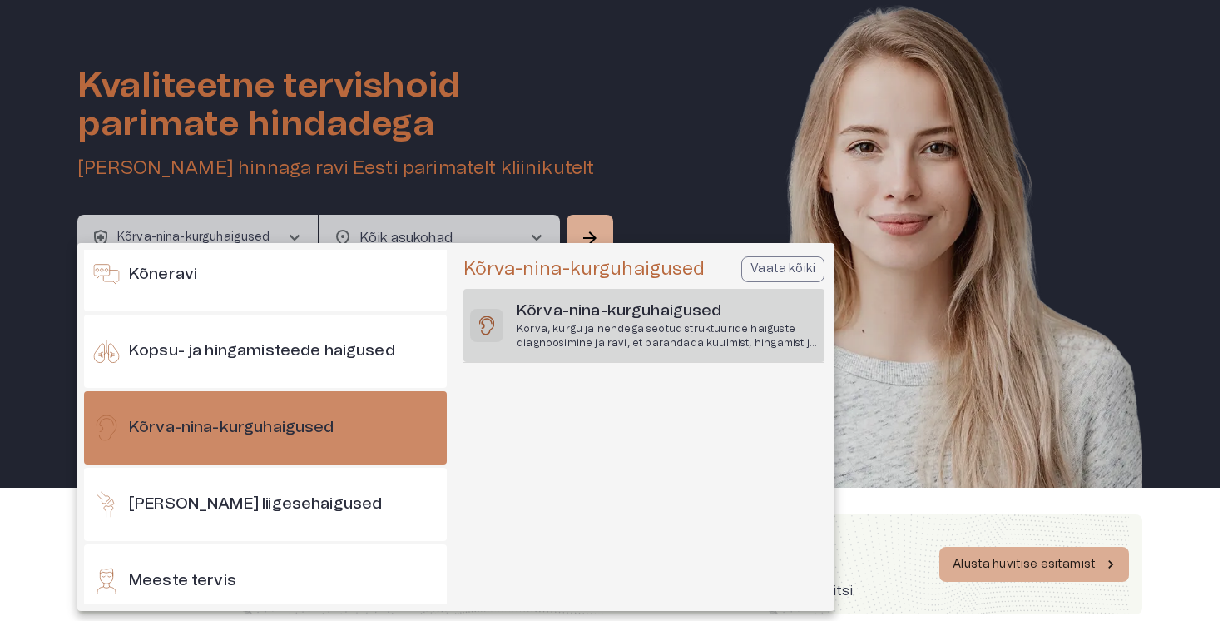
click at [605, 309] on h6 "Kõrva-nina-kurguhaigused" at bounding box center [667, 311] width 301 height 22
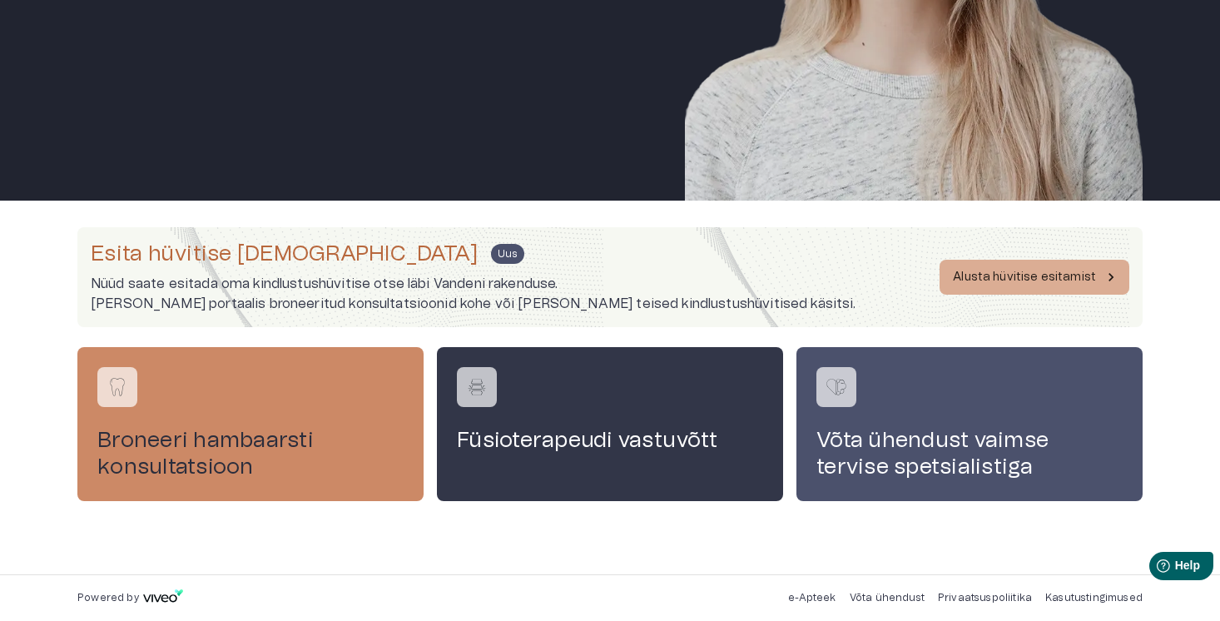
scroll to position [116, 0]
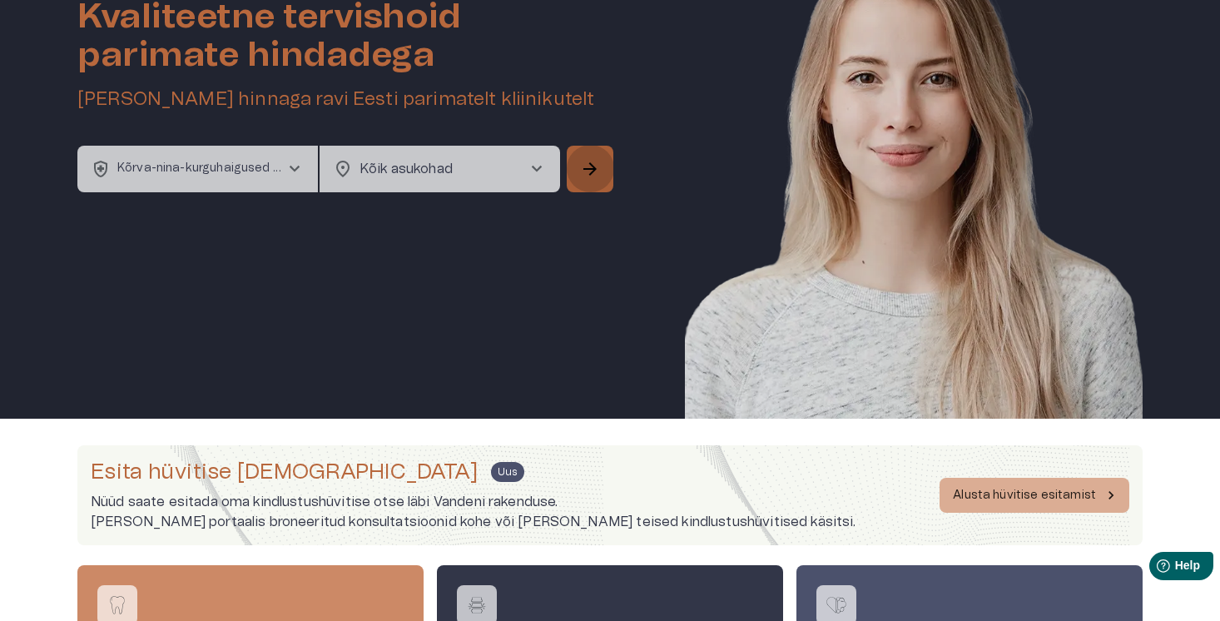
click at [598, 182] on button "arrow_forward" at bounding box center [589, 169] width 47 height 47
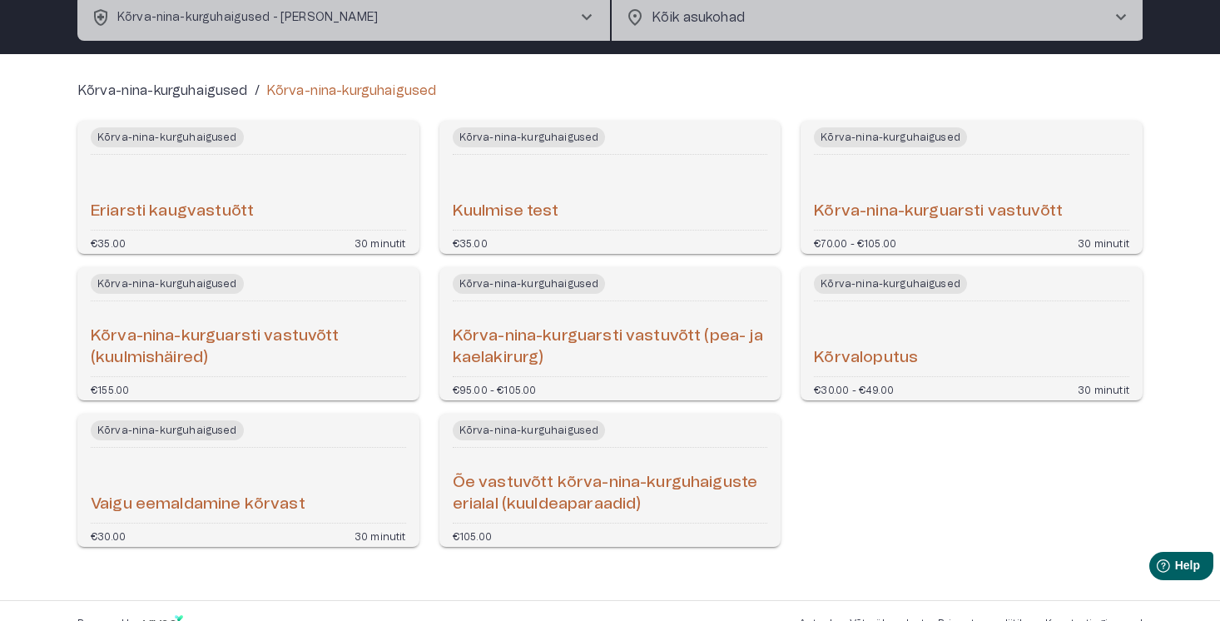
scroll to position [130, 0]
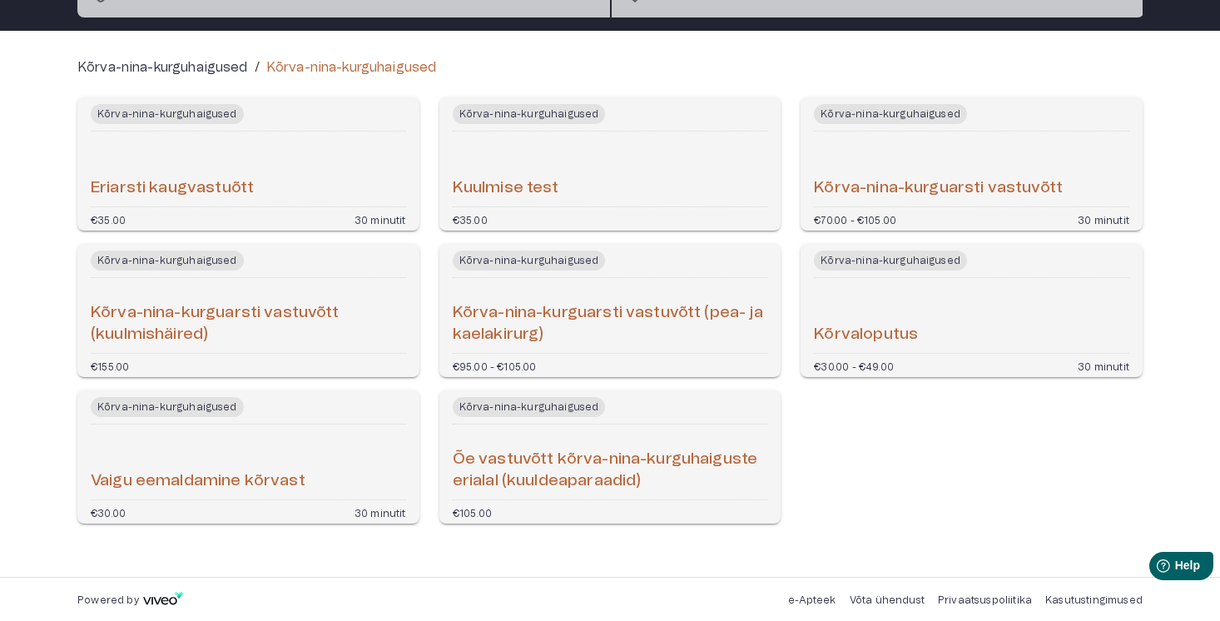
click at [968, 169] on div "Kõrva-nina-kurguarsti vastuvõtt" at bounding box center [971, 169] width 315 height 62
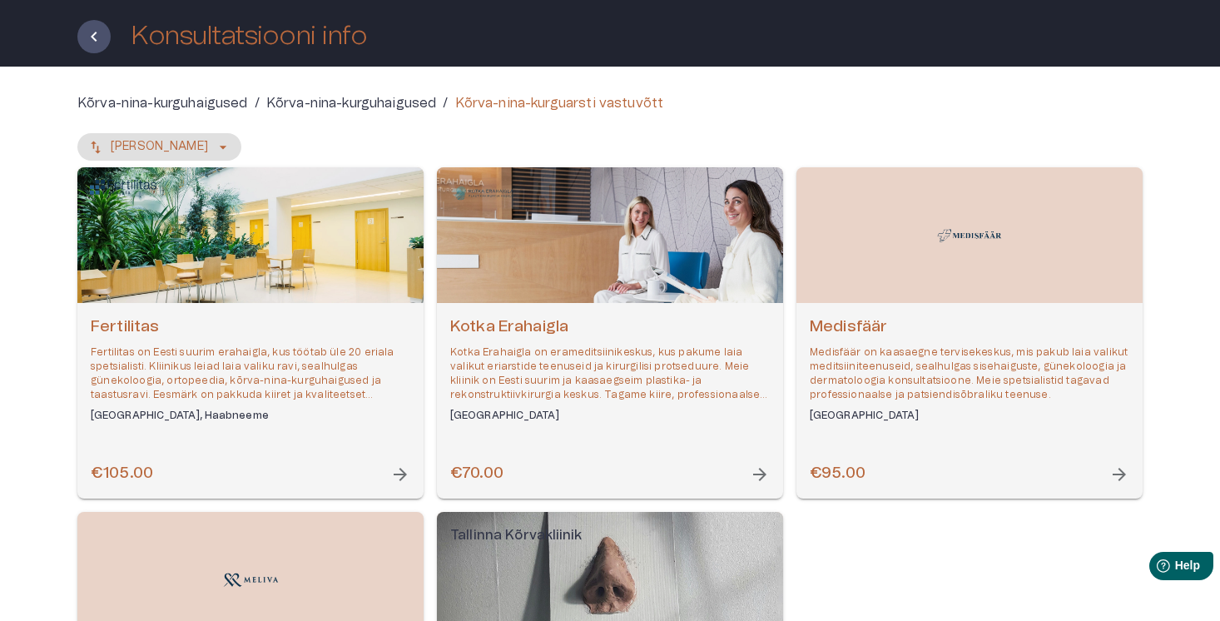
scroll to position [206, 0]
